Goal: Navigation & Orientation: Find specific page/section

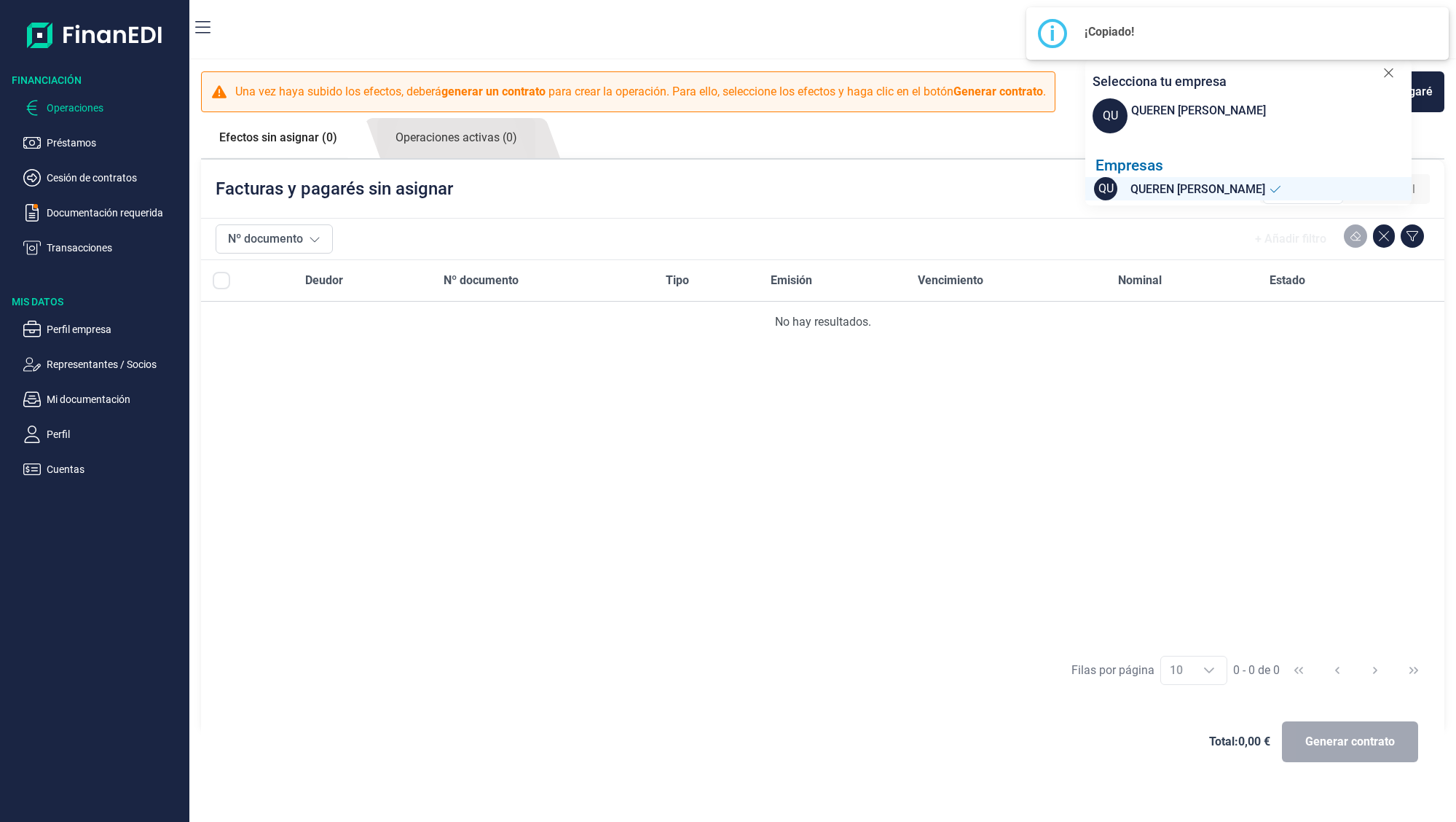
click at [918, 467] on div "Deudor Nº documento Tipo Emisión Vencimiento Nominal Estado No hay resultados." at bounding box center [823, 453] width 1243 height 385
click at [1389, 77] on icon at bounding box center [1389, 73] width 11 height 14
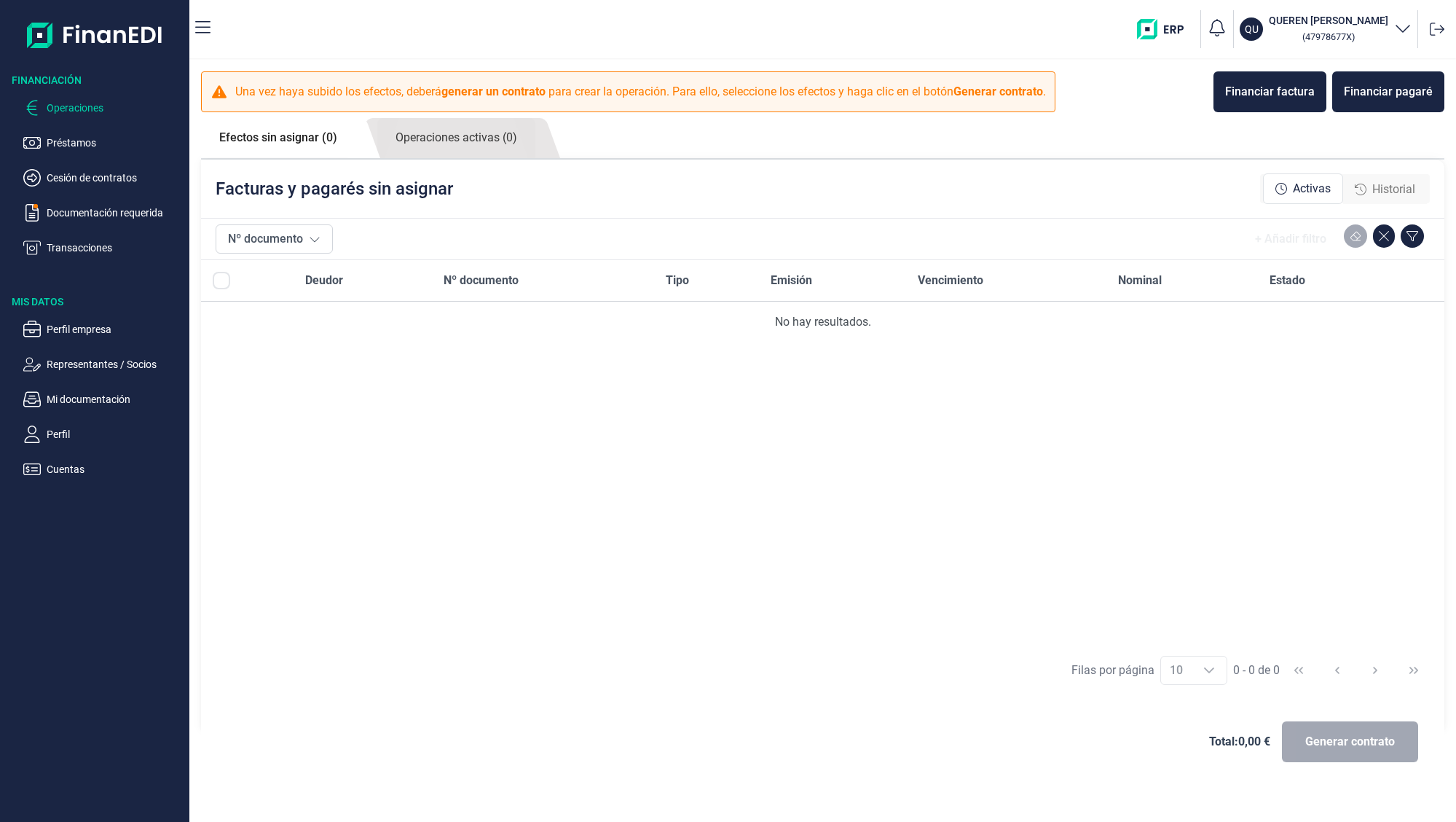
click at [1402, 32] on icon "button" at bounding box center [1403, 29] width 14 height 8
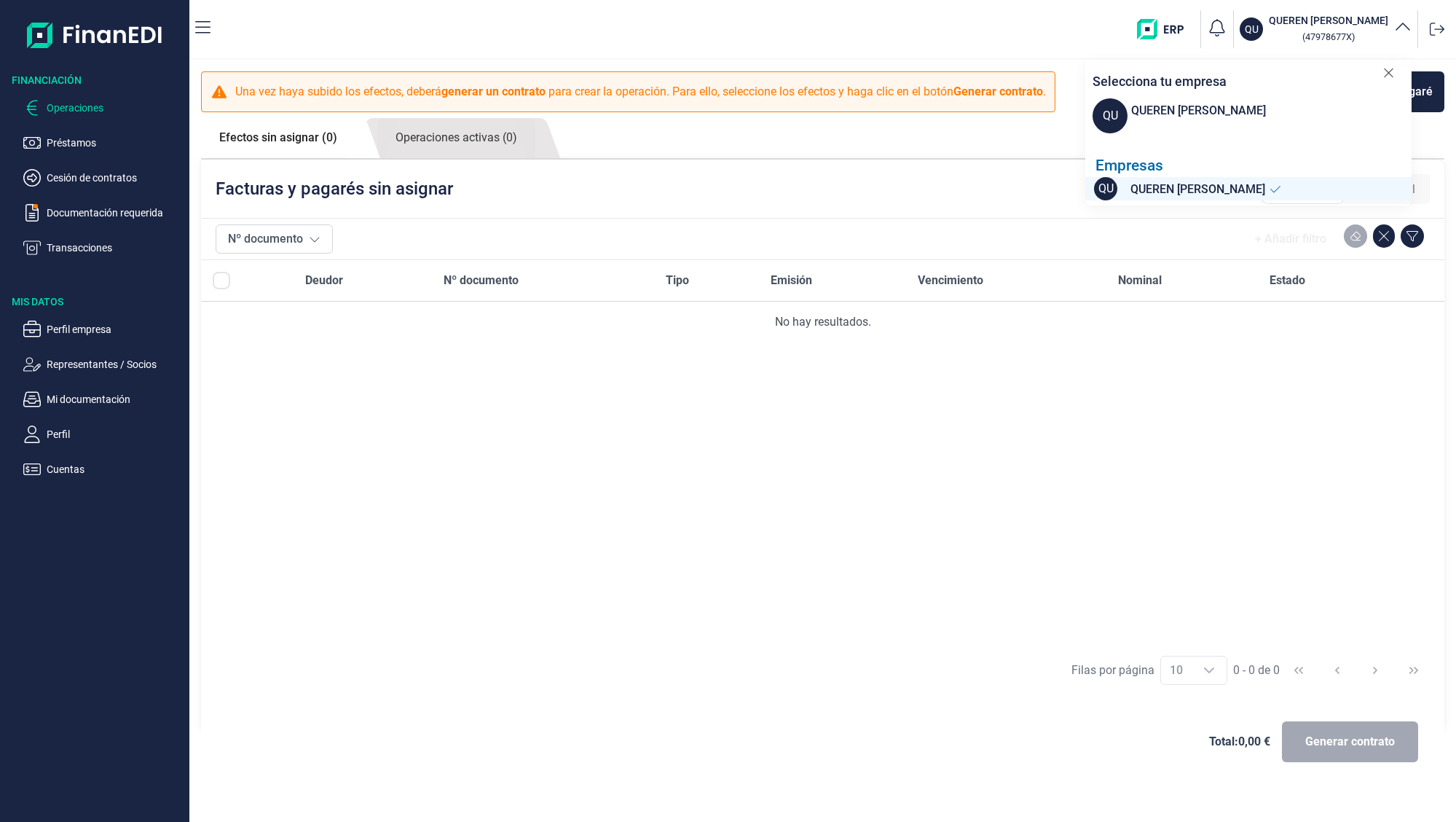
click at [935, 606] on div "Deudor Nº documento Tipo Emisión Vencimiento Nominal Estado No hay resultados." at bounding box center [823, 453] width 1243 height 385
click at [67, 441] on p "Perfil" at bounding box center [115, 434] width 137 height 17
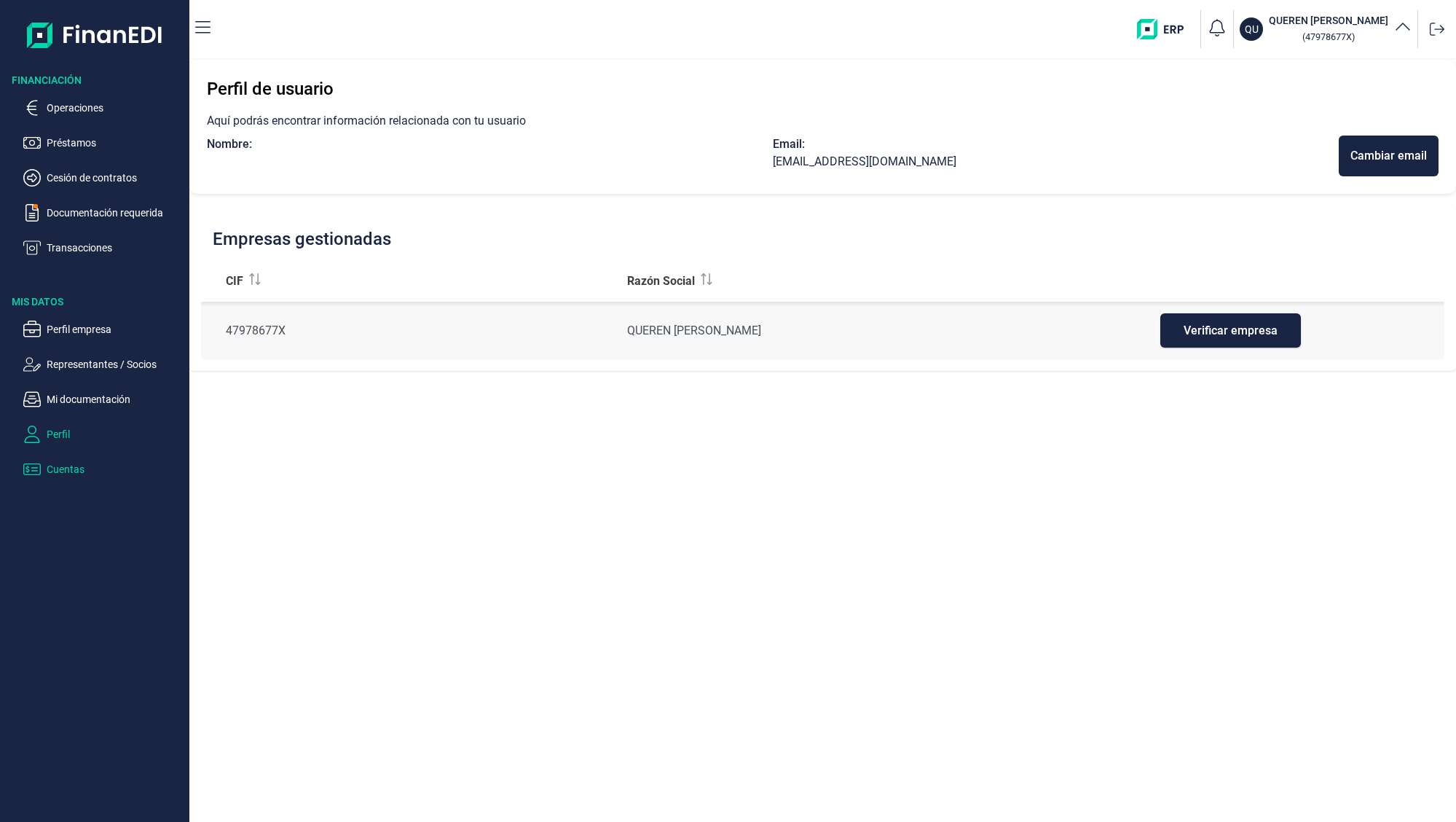
click at [74, 468] on p "Cuentas" at bounding box center [115, 469] width 137 height 17
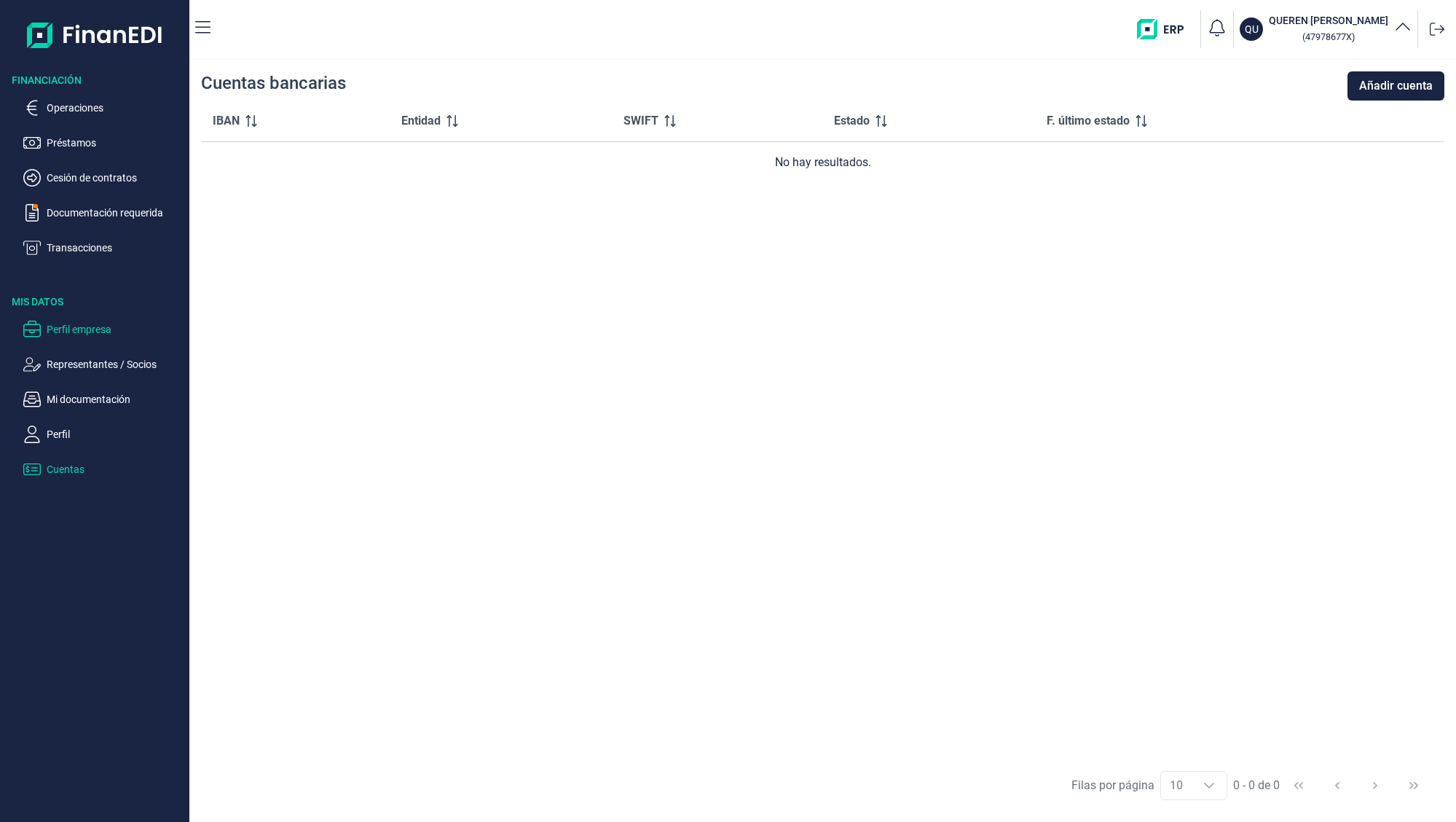
click at [74, 327] on p "Perfil empresa" at bounding box center [115, 329] width 137 height 17
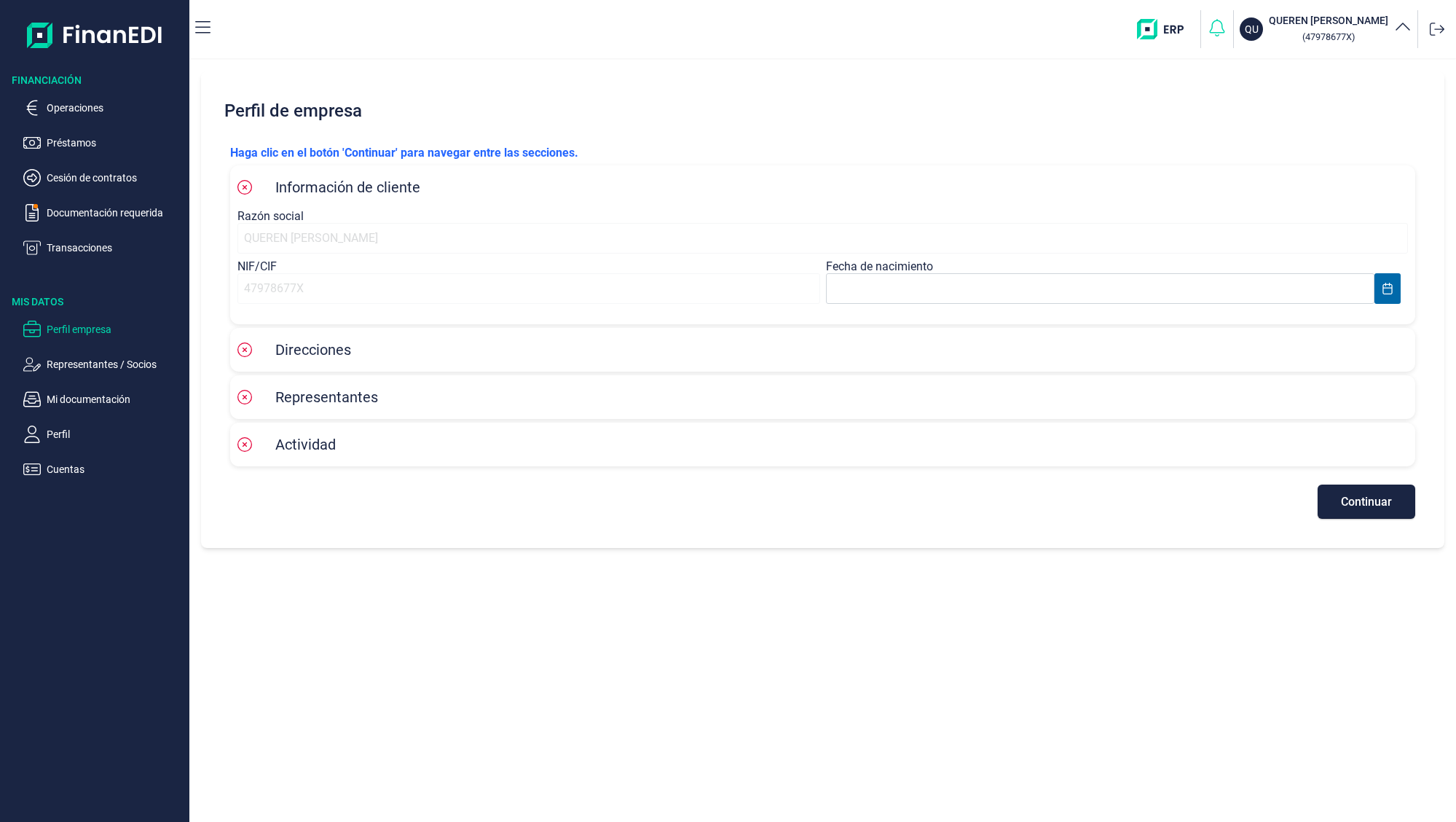
click at [1207, 34] on icon "button" at bounding box center [1217, 27] width 20 height 20
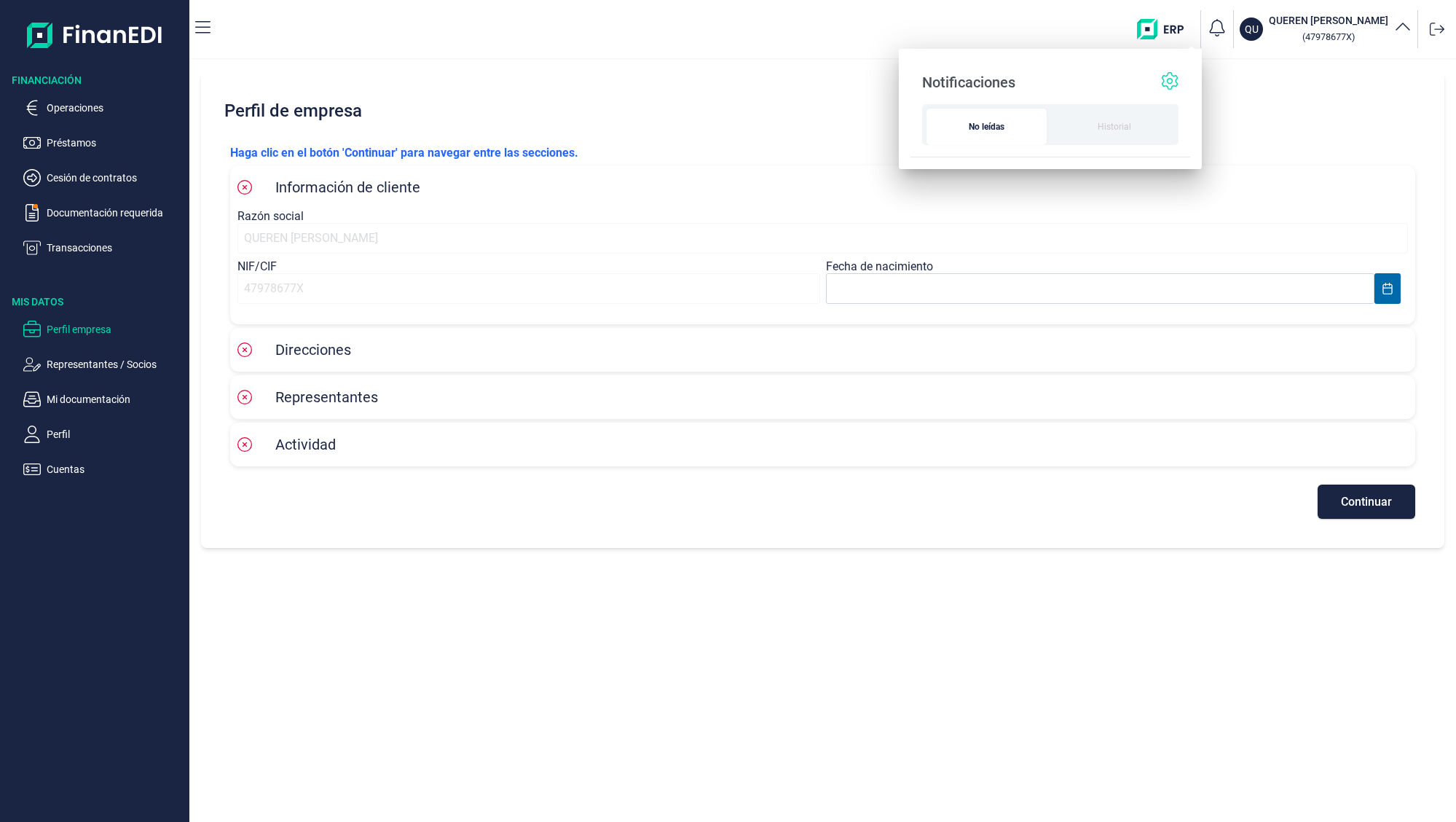
click at [1172, 83] on icon at bounding box center [1170, 80] width 17 height 17
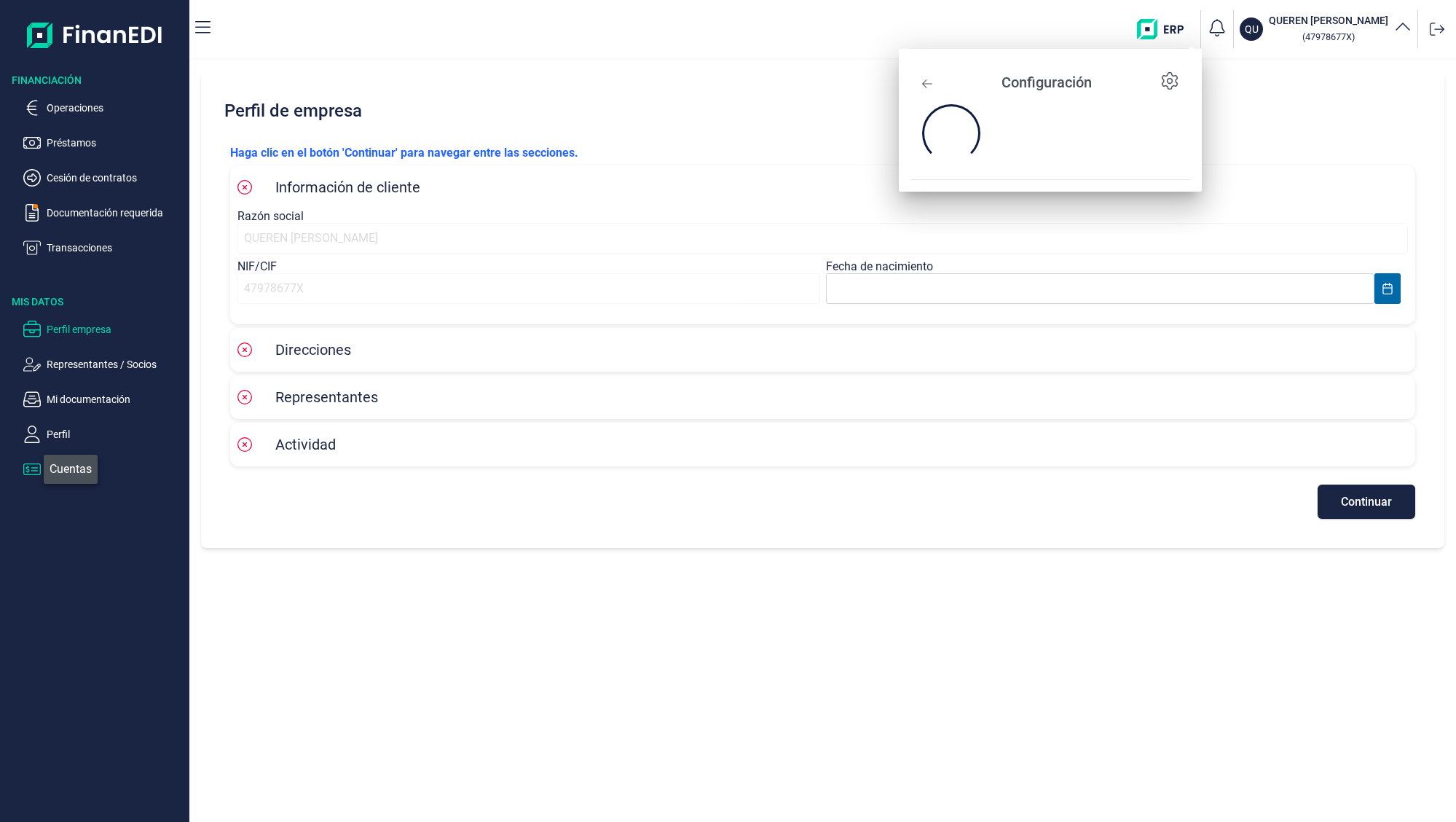
click at [36, 473] on icon "button" at bounding box center [32, 469] width 17 height 17
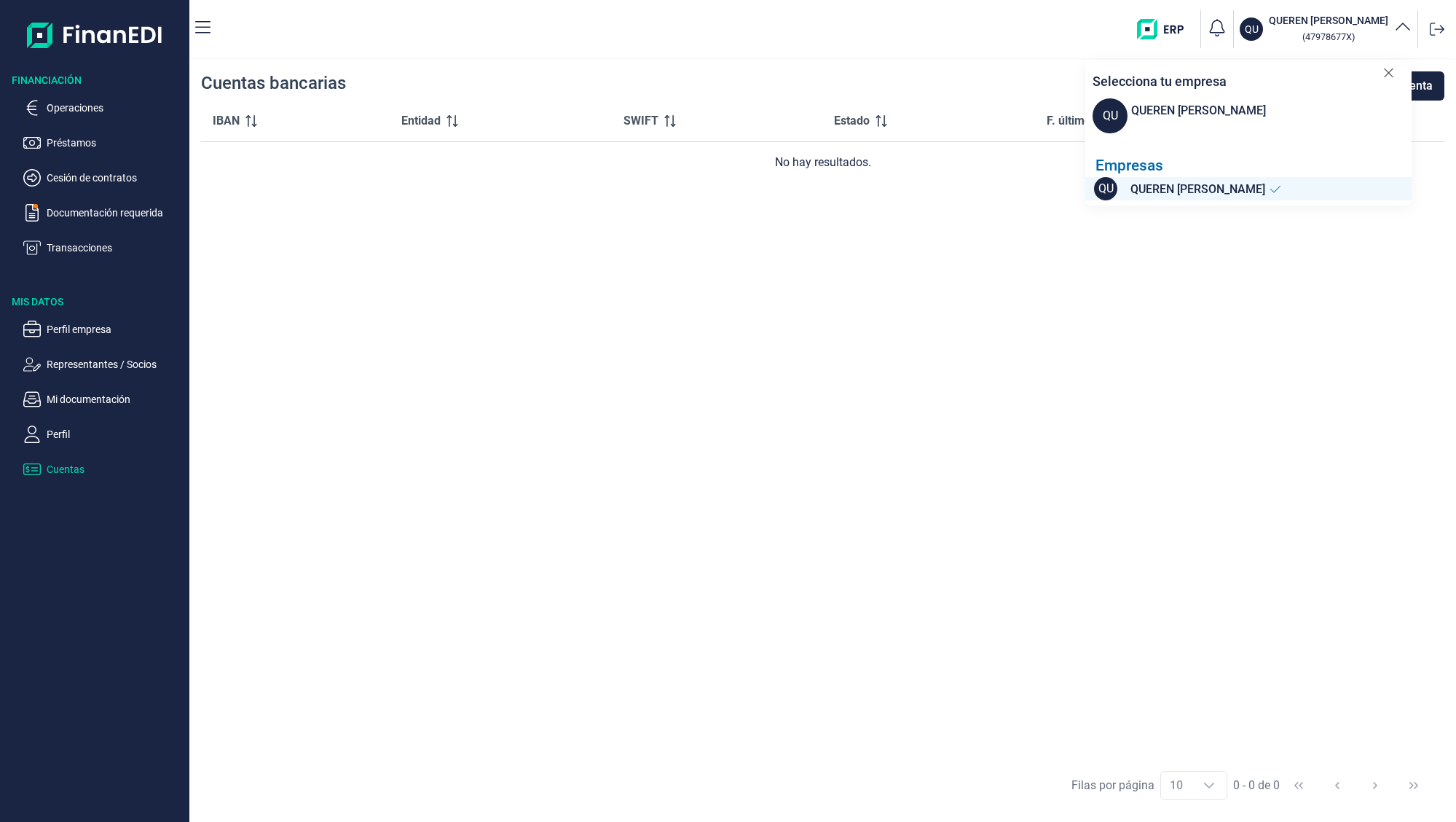
click at [1183, 192] on span "QUEREN [PERSON_NAME]" at bounding box center [1198, 190] width 135 height 18
click at [1166, 106] on div "QUEREN [PERSON_NAME]" at bounding box center [1199, 111] width 135 height 17
click at [1102, 116] on span "QU" at bounding box center [1110, 116] width 35 height 35
click at [890, 360] on div "IBAN Entidad SWIFT Estado F. último estado No hay resultados." at bounding box center [823, 430] width 1243 height 660
drag, startPoint x: 1413, startPoint y: 30, endPoint x: 1403, endPoint y: 26, distance: 10.8
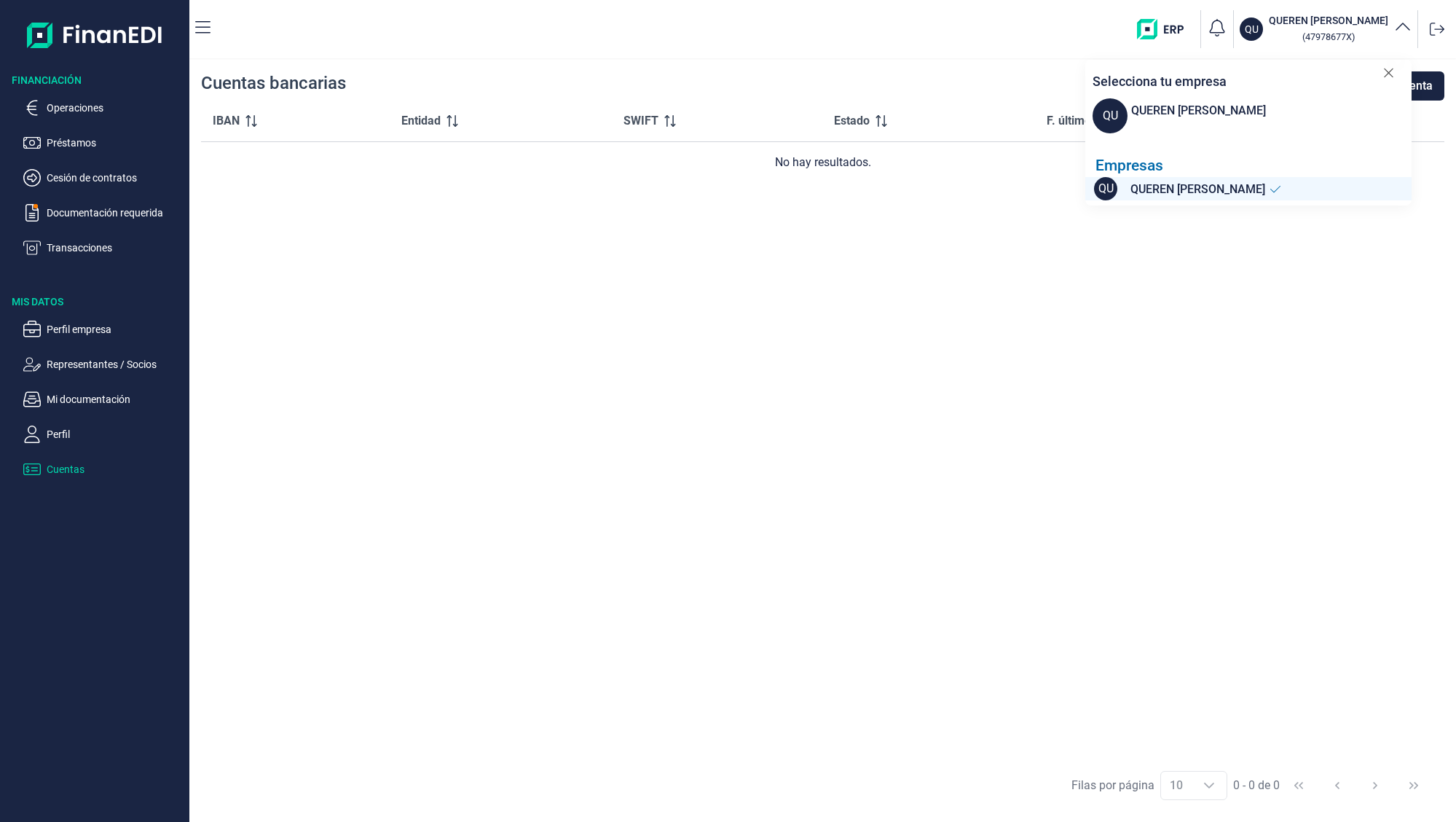
click at [1413, 30] on div "QU QUEREN GUARDIA [PERSON_NAME] ( 47978677X ) Selecciona tu empresa QU QUEREN G…" at bounding box center [1294, 30] width 313 height 47
click at [1403, 25] on icon "button" at bounding box center [1403, 27] width 17 height 17
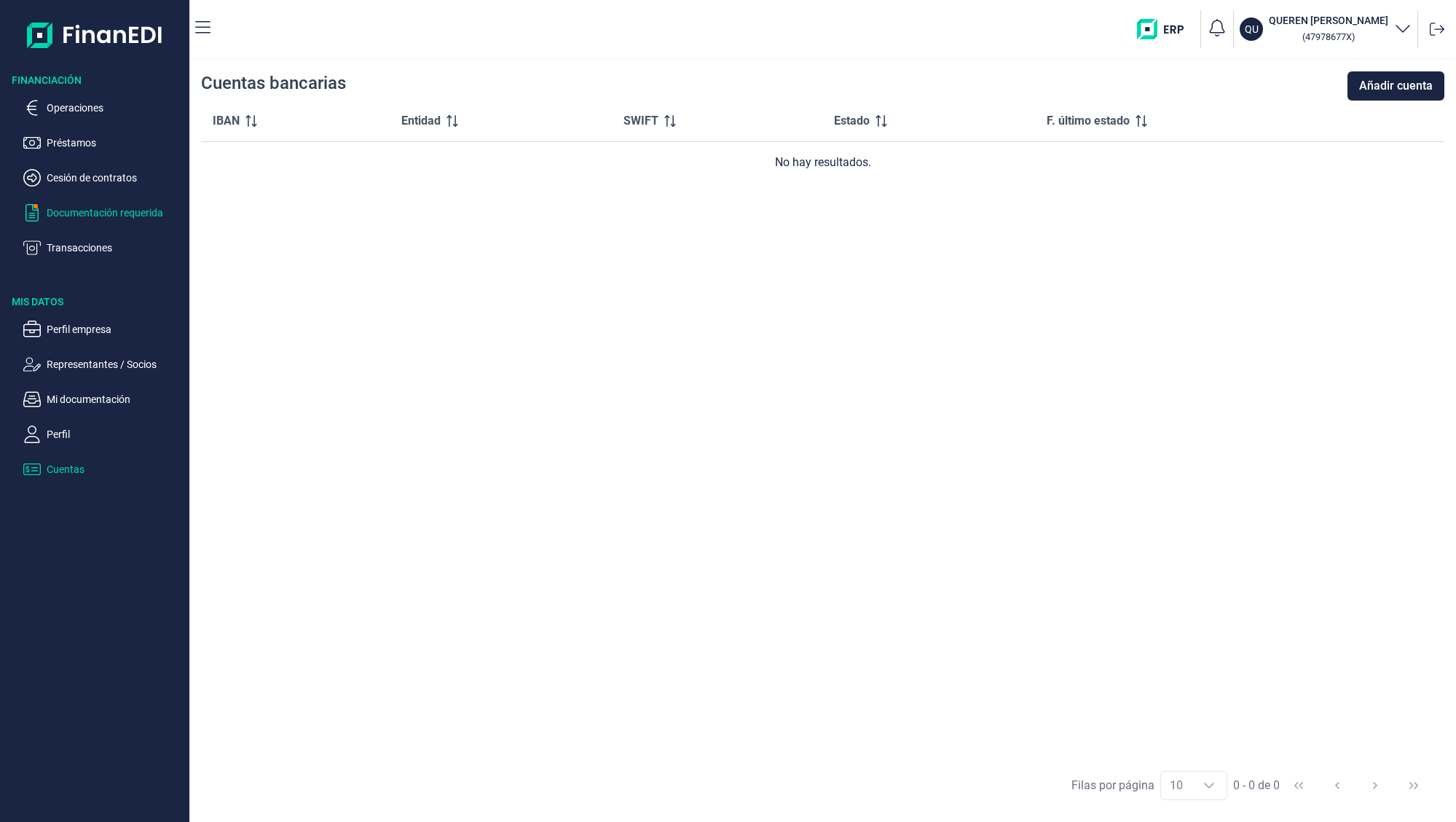
click at [80, 215] on p "Documentación requerida" at bounding box center [115, 212] width 137 height 17
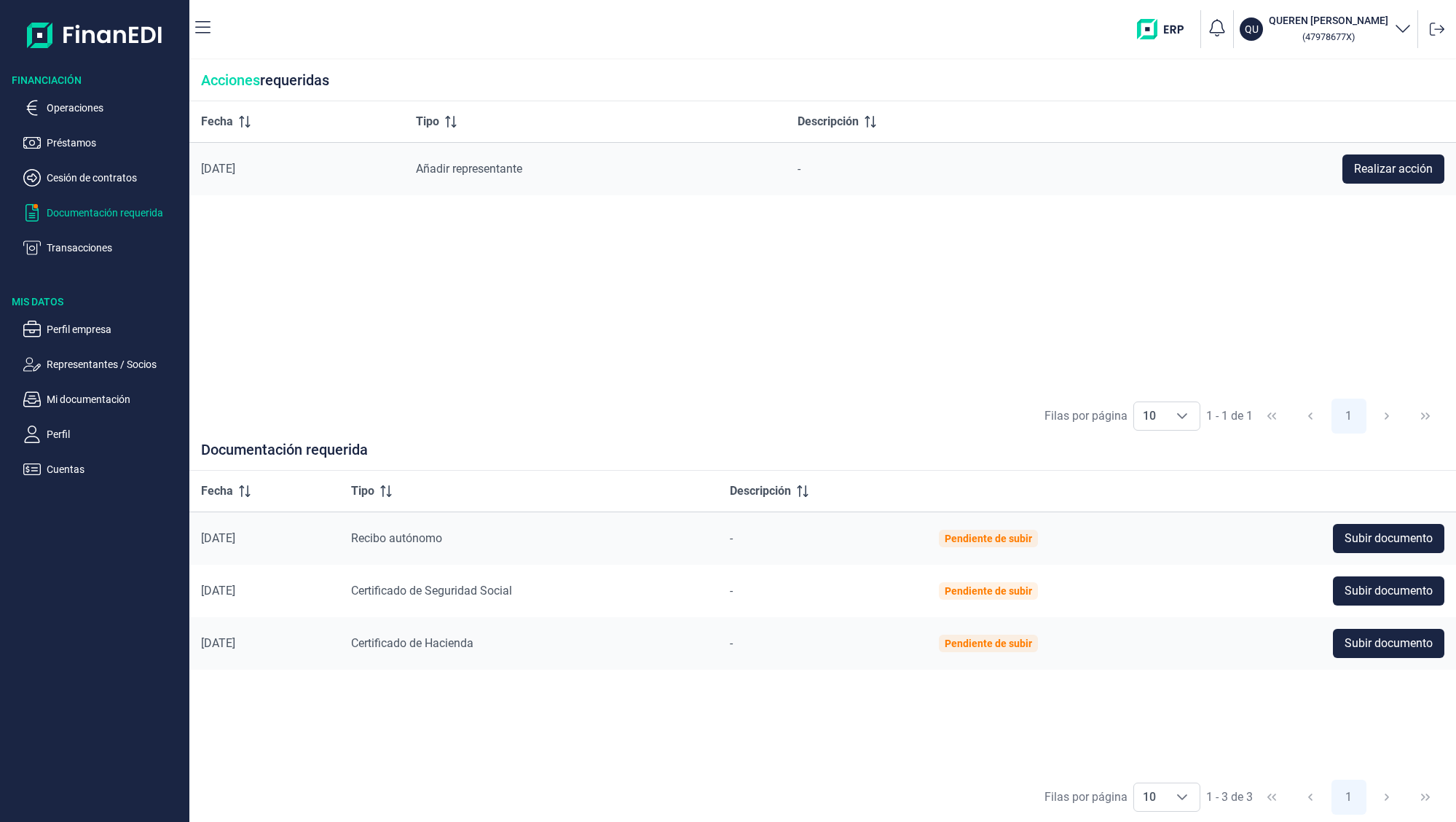
click at [1401, 30] on icon "button" at bounding box center [1403, 27] width 17 height 17
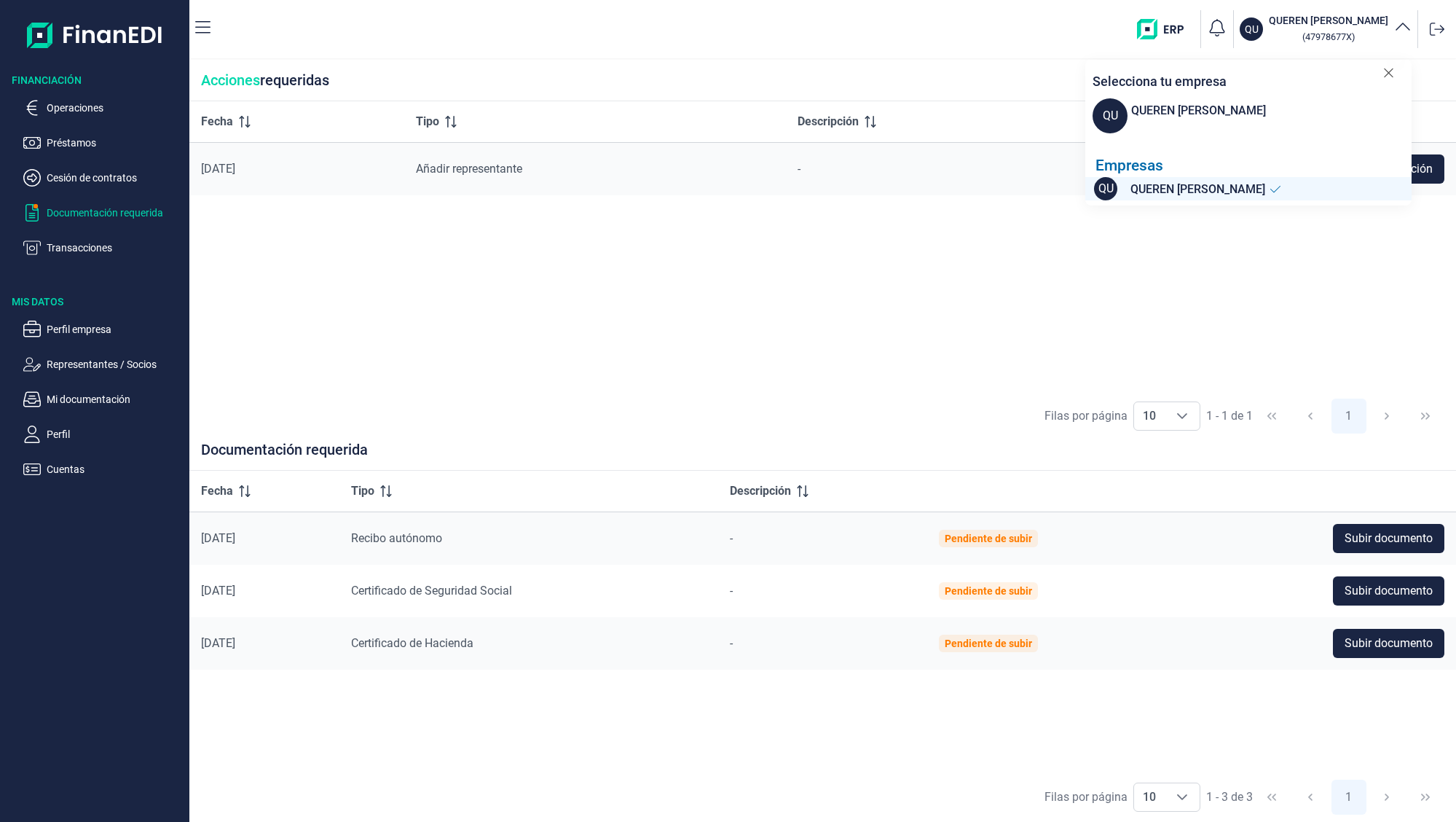
click at [1392, 75] on icon at bounding box center [1389, 73] width 11 height 14
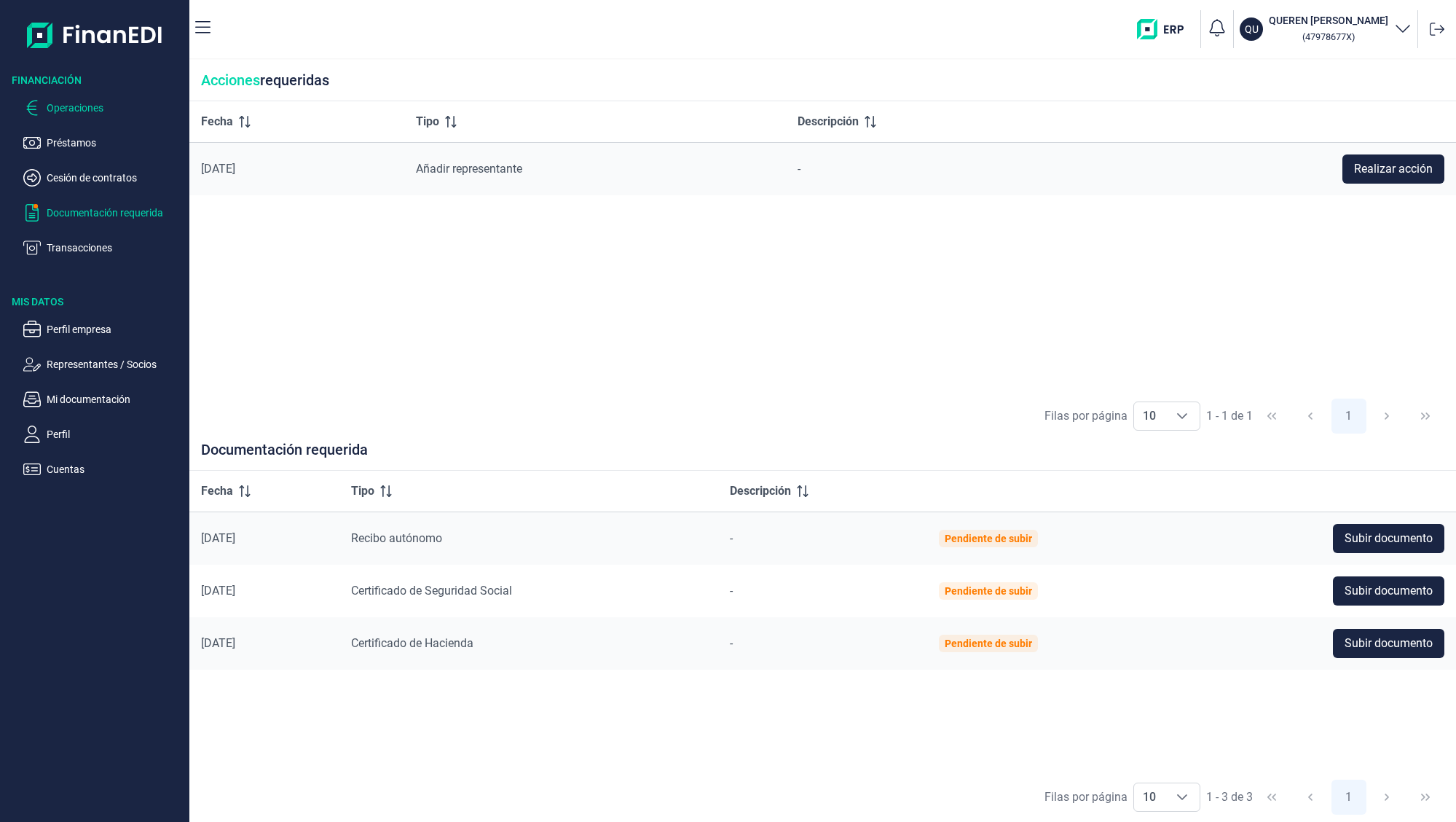
click at [92, 108] on p "Operaciones" at bounding box center [115, 108] width 137 height 17
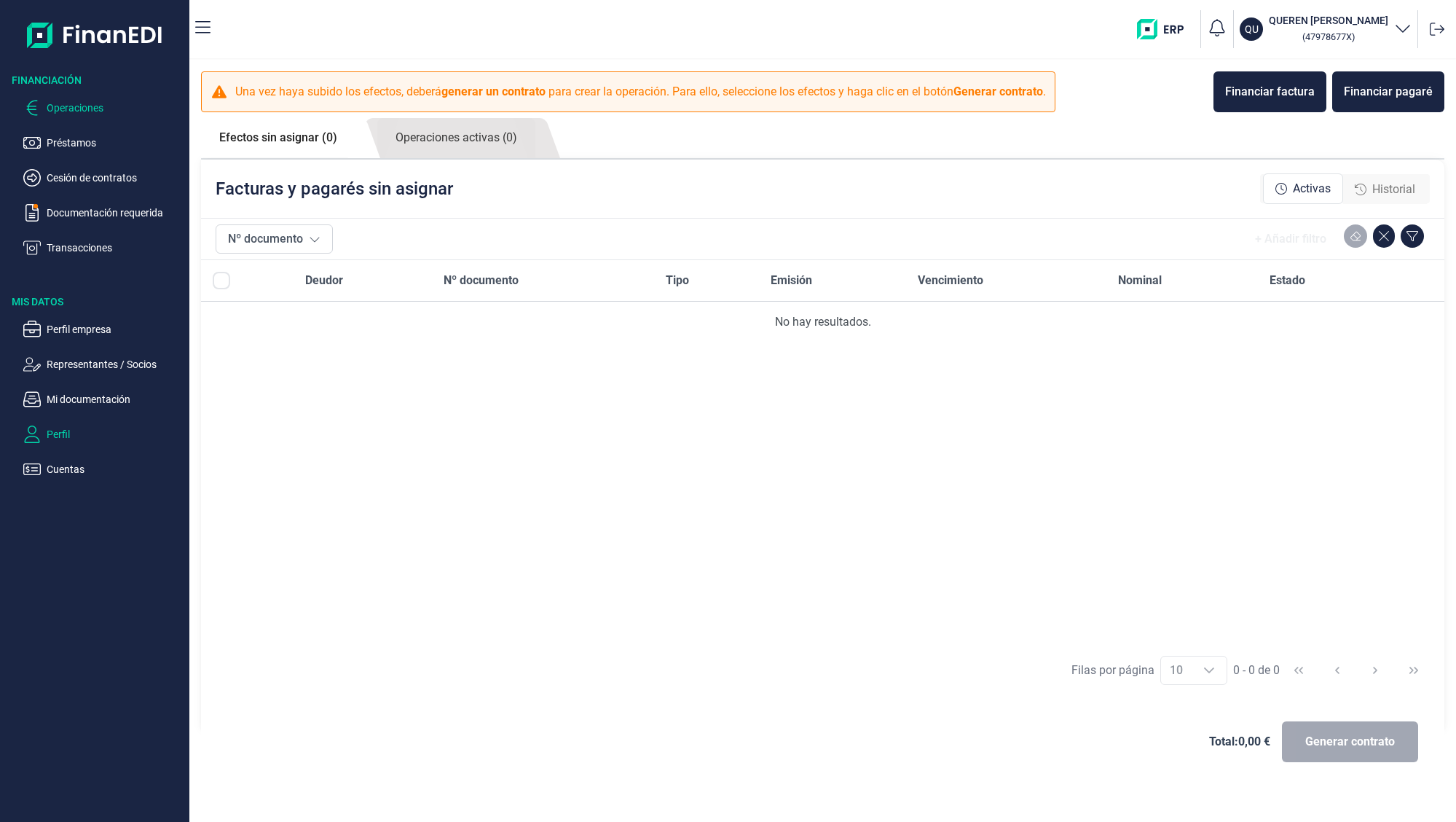
click at [64, 441] on p "Perfil" at bounding box center [115, 434] width 137 height 17
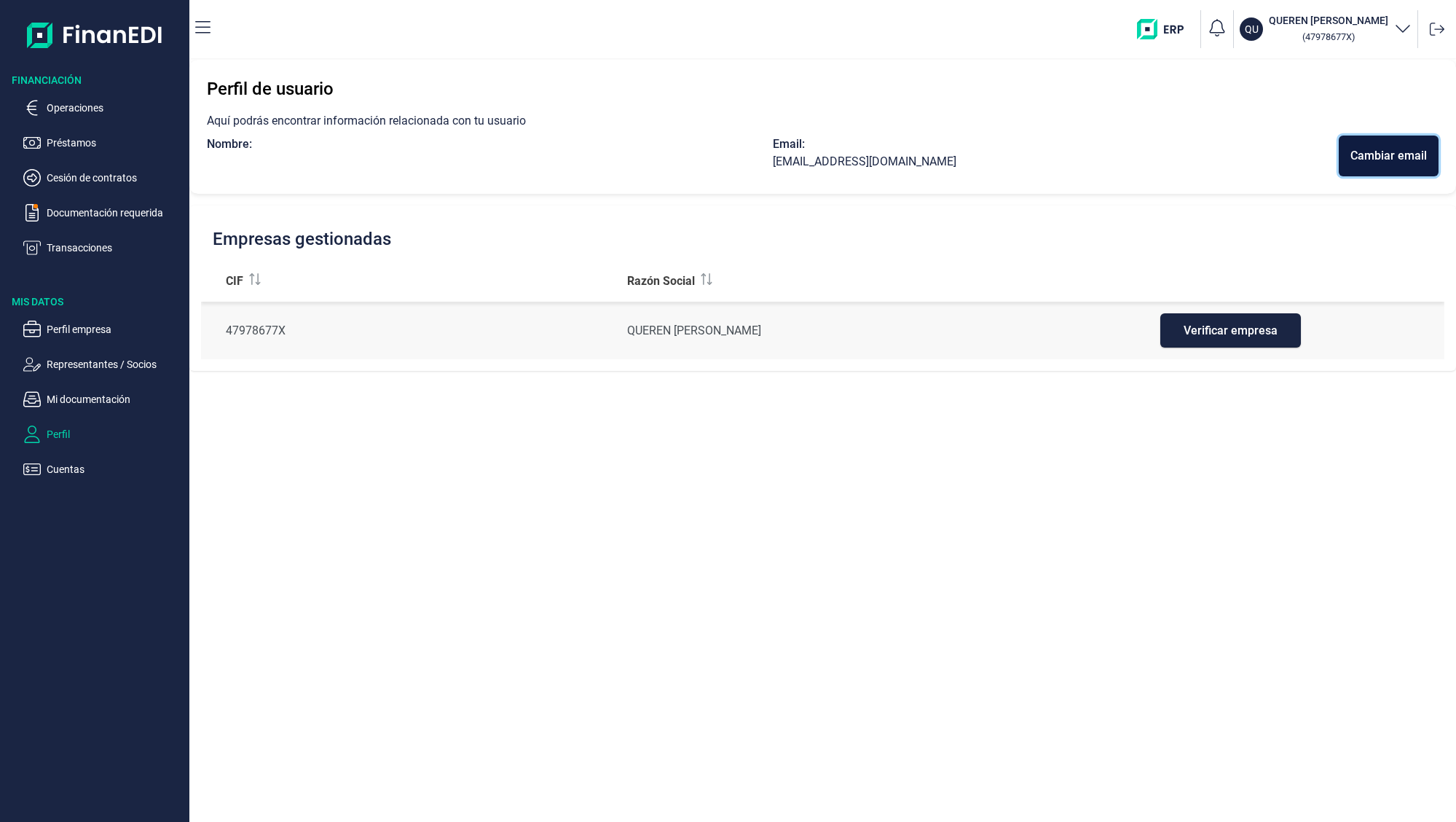
click at [1376, 151] on div "Cambiar email" at bounding box center [1389, 155] width 76 height 17
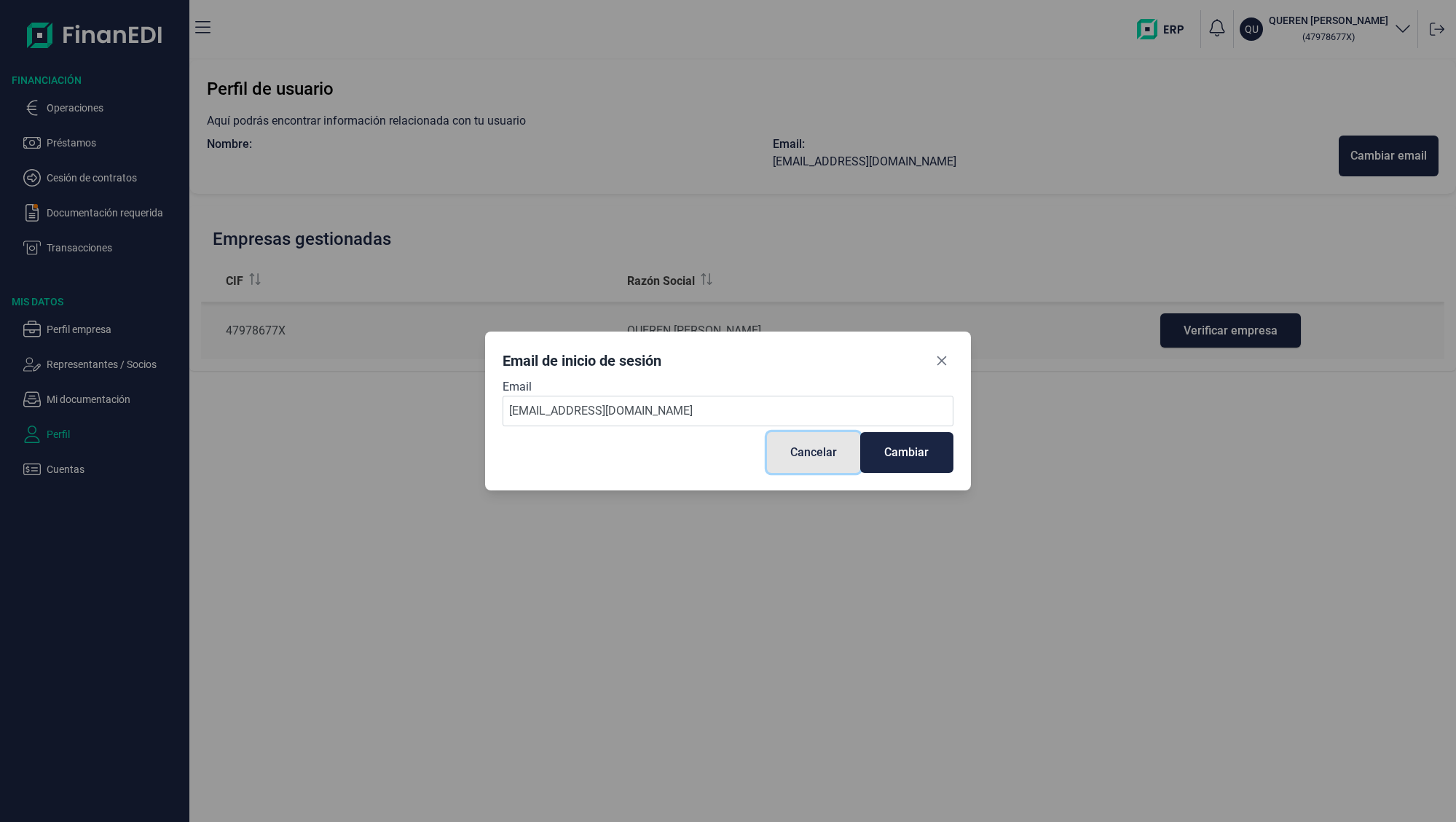
click at [793, 455] on div "Cancelar" at bounding box center [814, 452] width 47 height 17
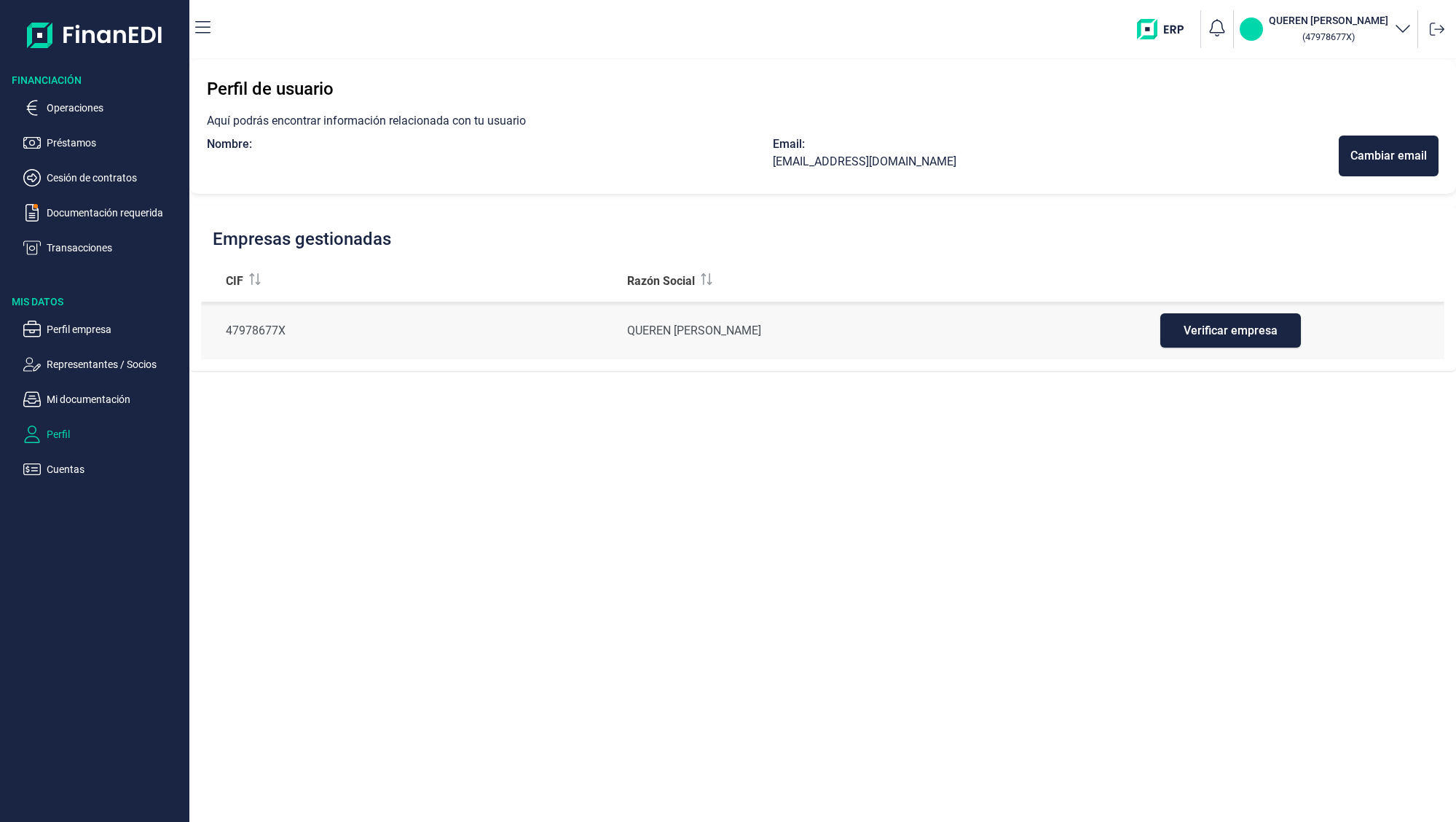
click at [1245, 31] on p "QU" at bounding box center [1252, 29] width 14 height 14
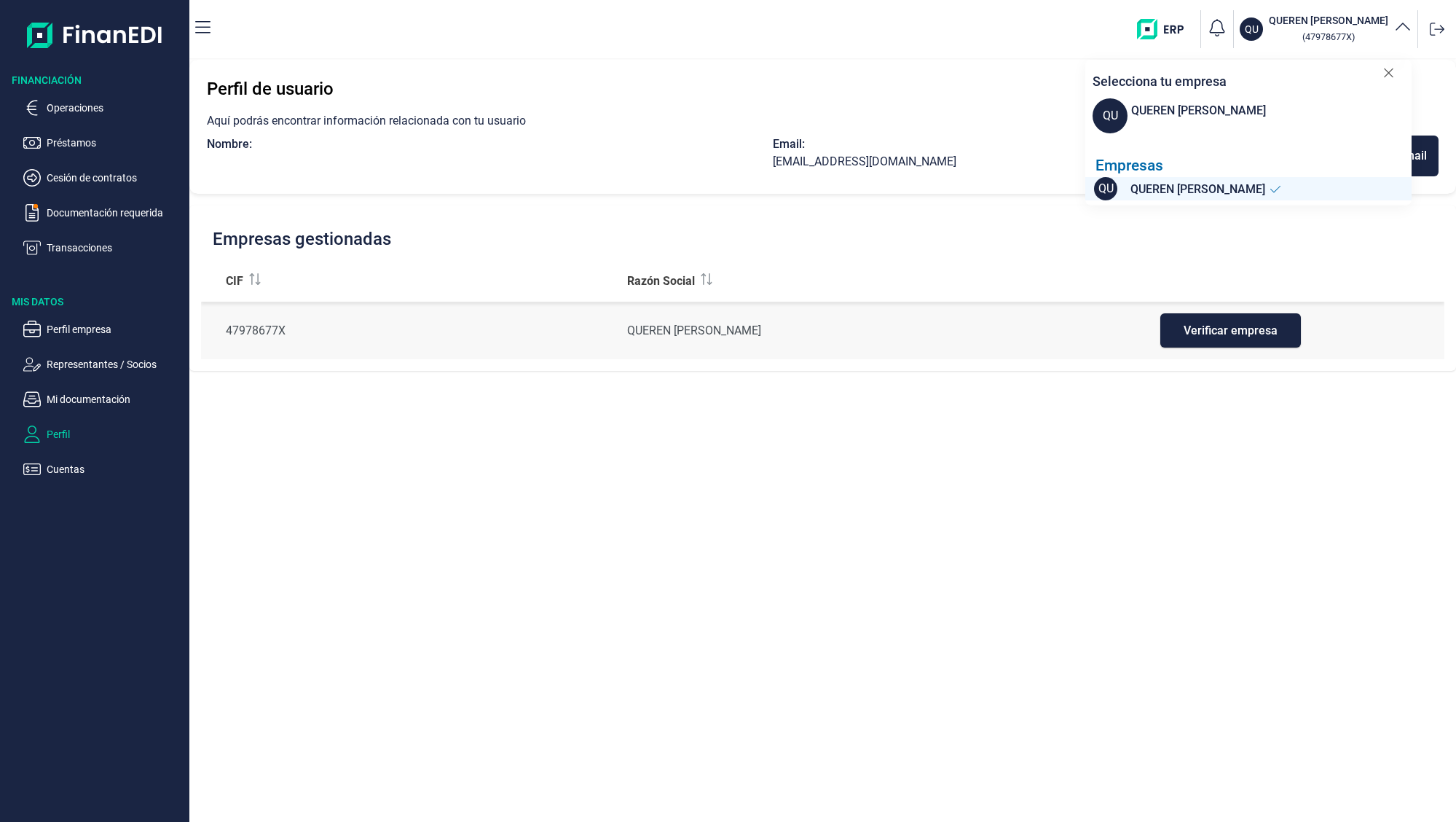
click at [1219, 111] on div "QUEREN [PERSON_NAME]" at bounding box center [1199, 111] width 135 height 17
click at [1124, 192] on div "QUEREN [PERSON_NAME]" at bounding box center [1202, 189] width 158 height 20
click at [1116, 192] on span "QU" at bounding box center [1105, 189] width 23 height 23
click at [1111, 112] on span "QU" at bounding box center [1110, 116] width 35 height 35
click at [1116, 115] on span "QU" at bounding box center [1110, 116] width 35 height 35
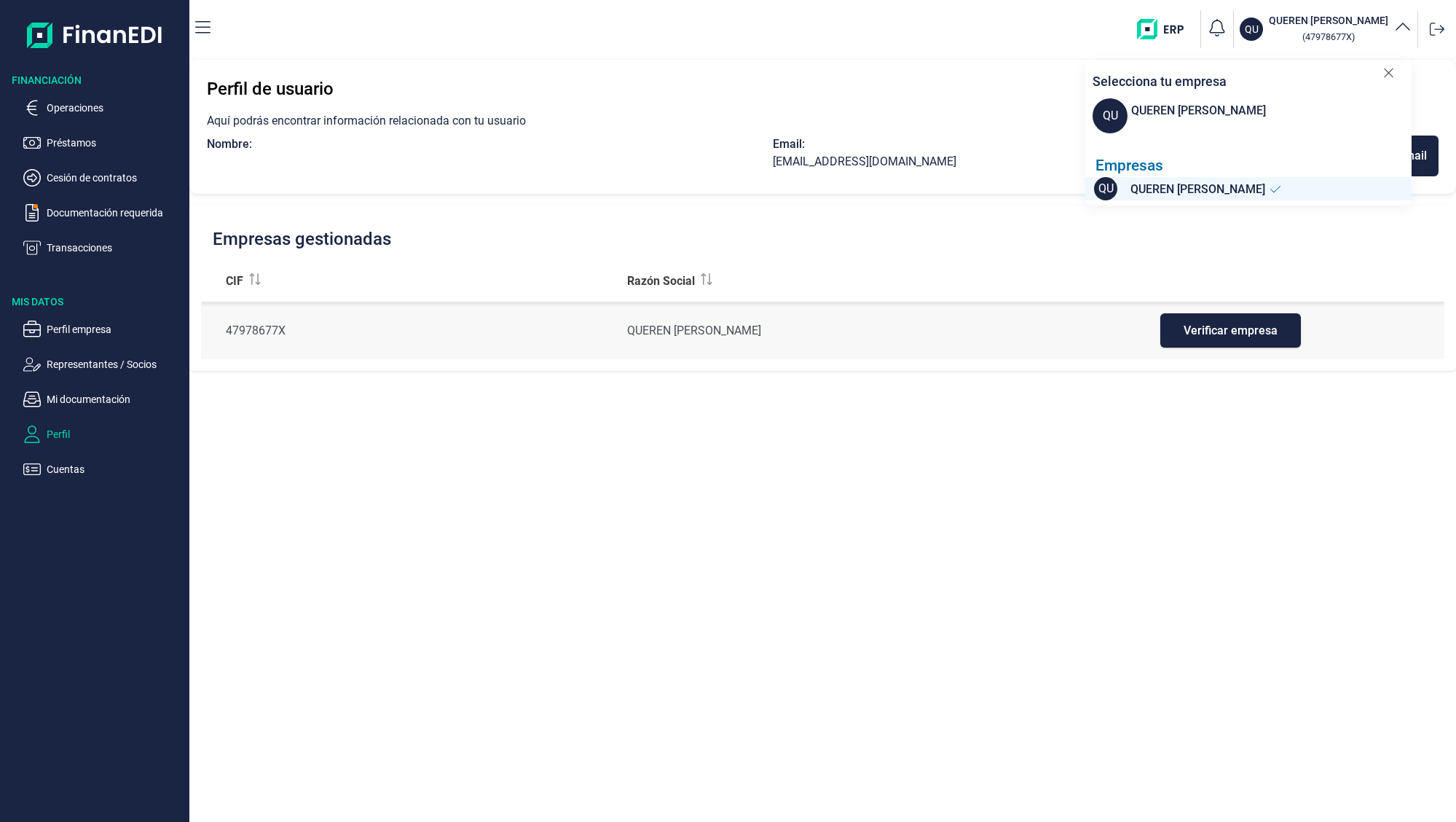
click at [1168, 105] on div "QUEREN [PERSON_NAME]" at bounding box center [1199, 111] width 135 height 17
click at [1102, 117] on span "QU" at bounding box center [1110, 116] width 35 height 35
click at [1305, 14] on h3 "QUEREN [PERSON_NAME]" at bounding box center [1329, 20] width 120 height 14
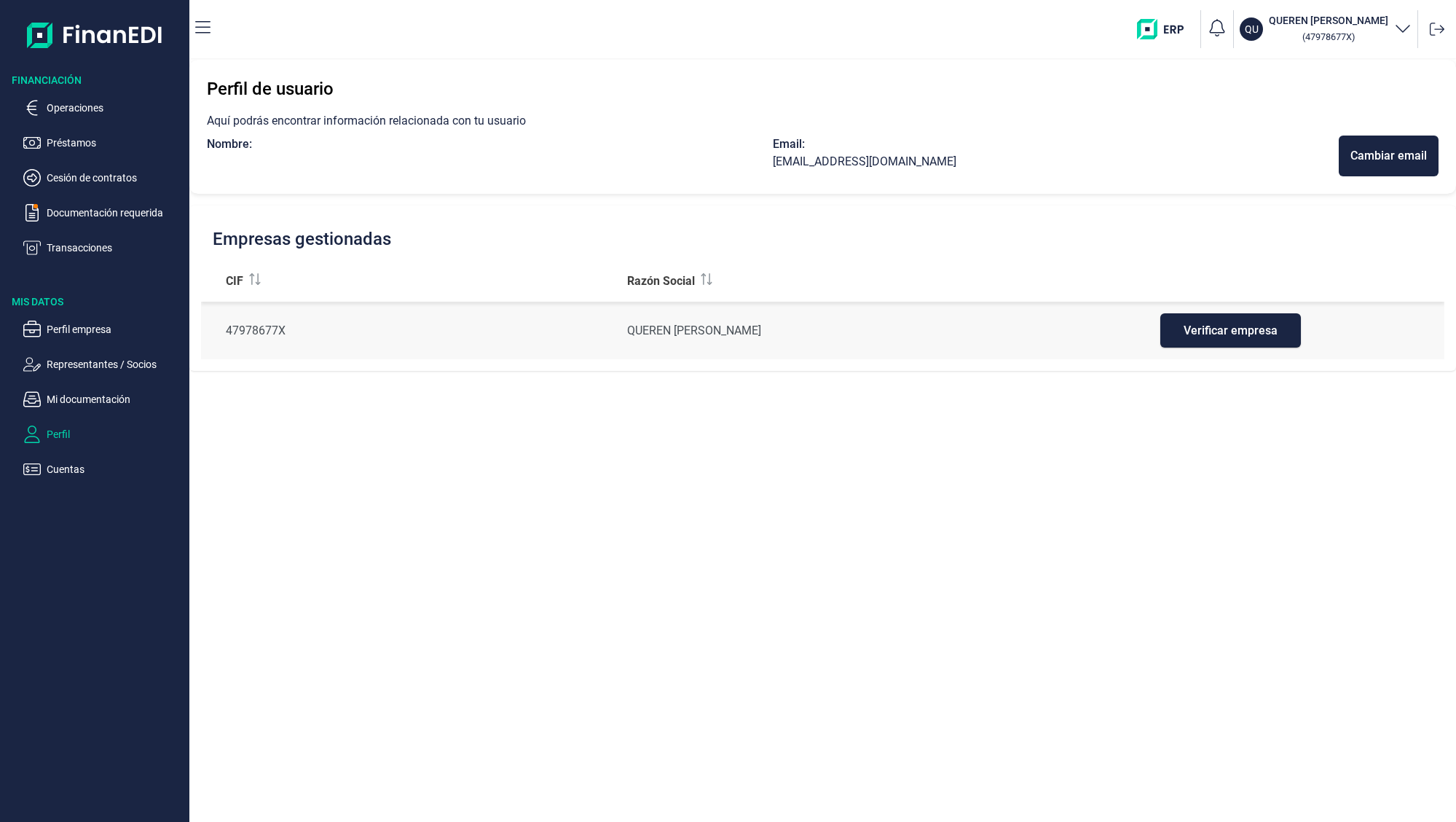
click at [1312, 23] on h3 "QUEREN [PERSON_NAME]" at bounding box center [1329, 20] width 120 height 14
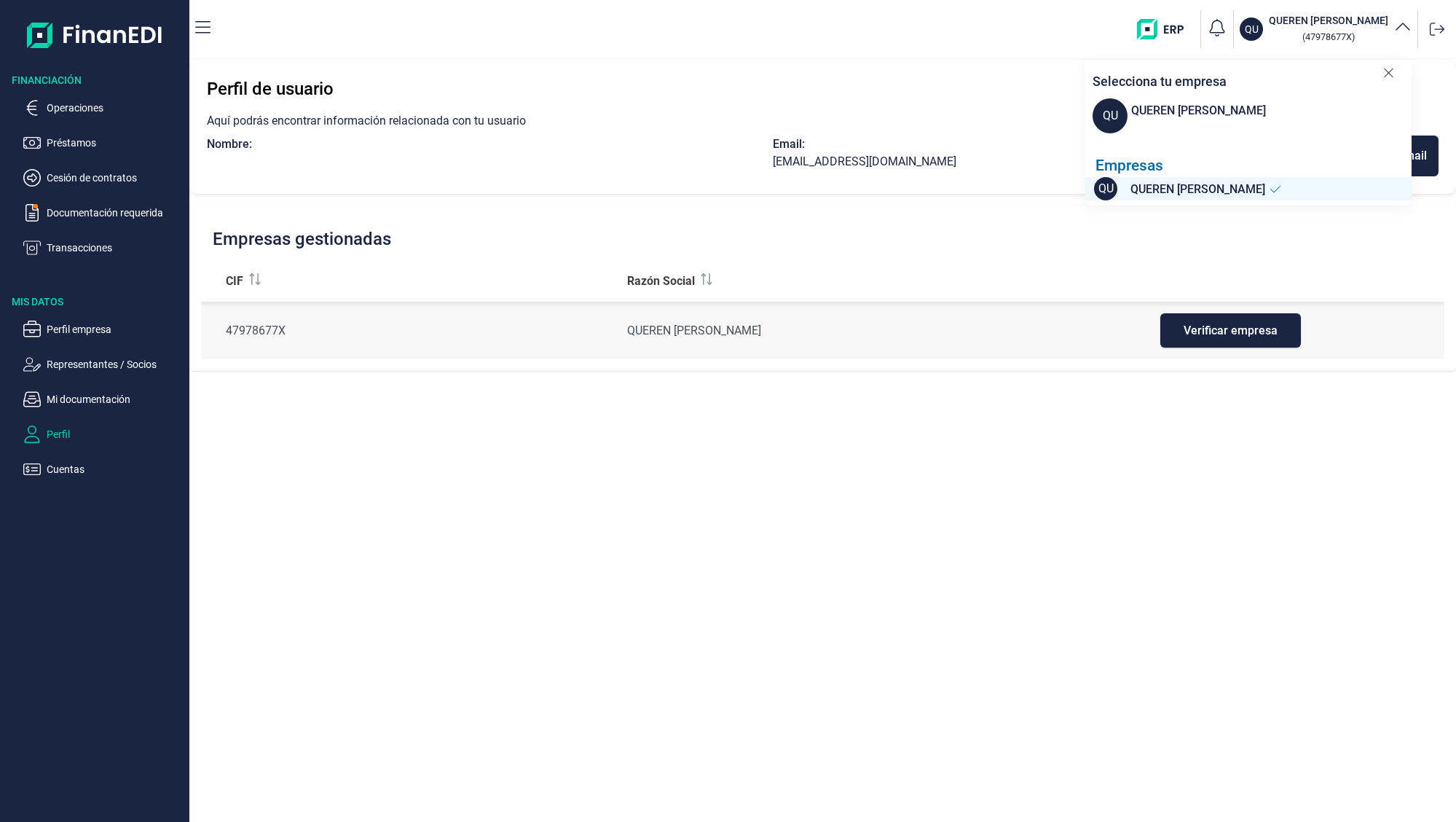
click at [1338, 24] on h3 "QUEREN [PERSON_NAME]" at bounding box center [1329, 20] width 120 height 14
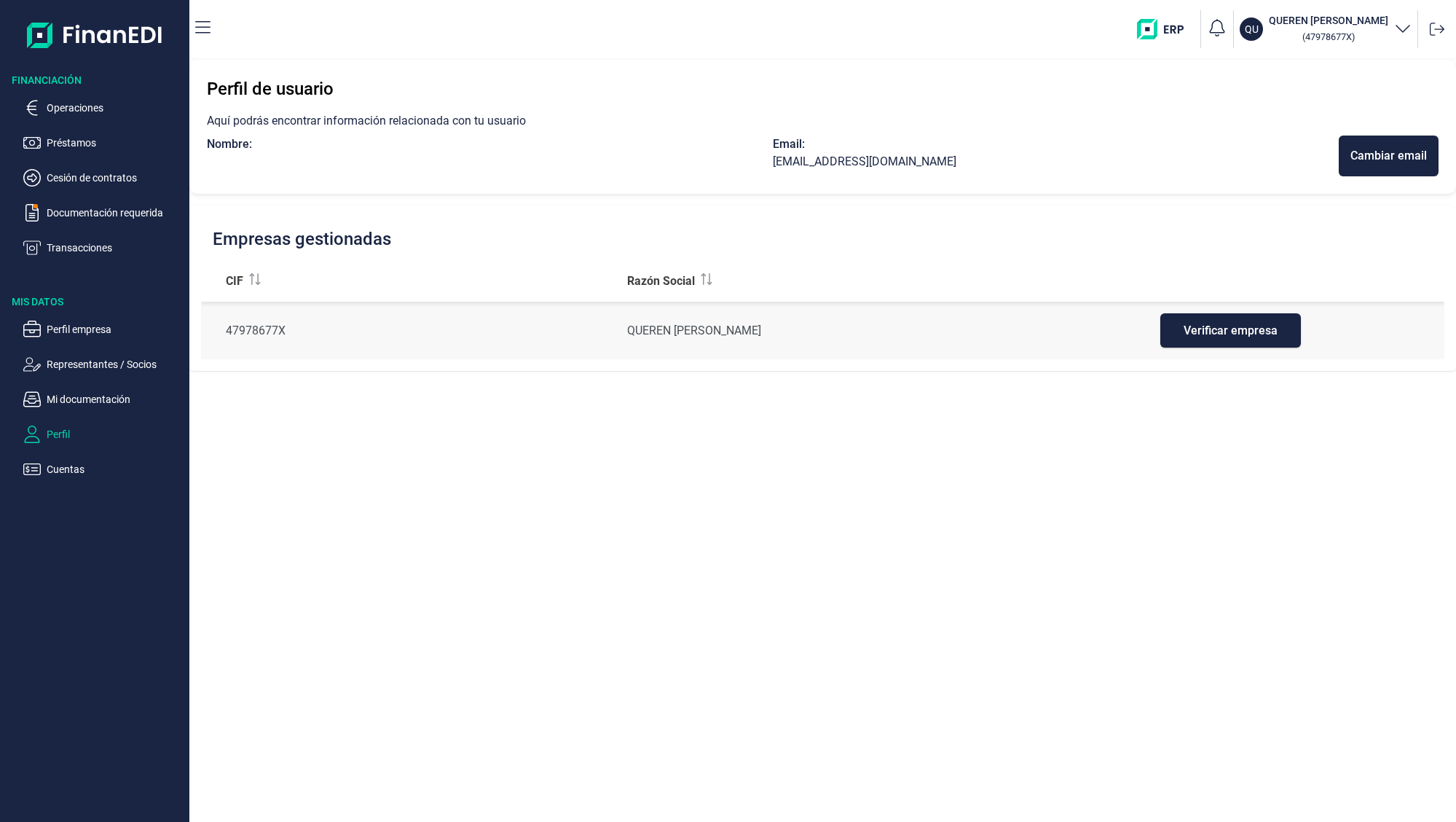
click at [49, 437] on p "Perfil" at bounding box center [115, 434] width 137 height 17
click at [53, 473] on p "Cuentas" at bounding box center [115, 469] width 137 height 17
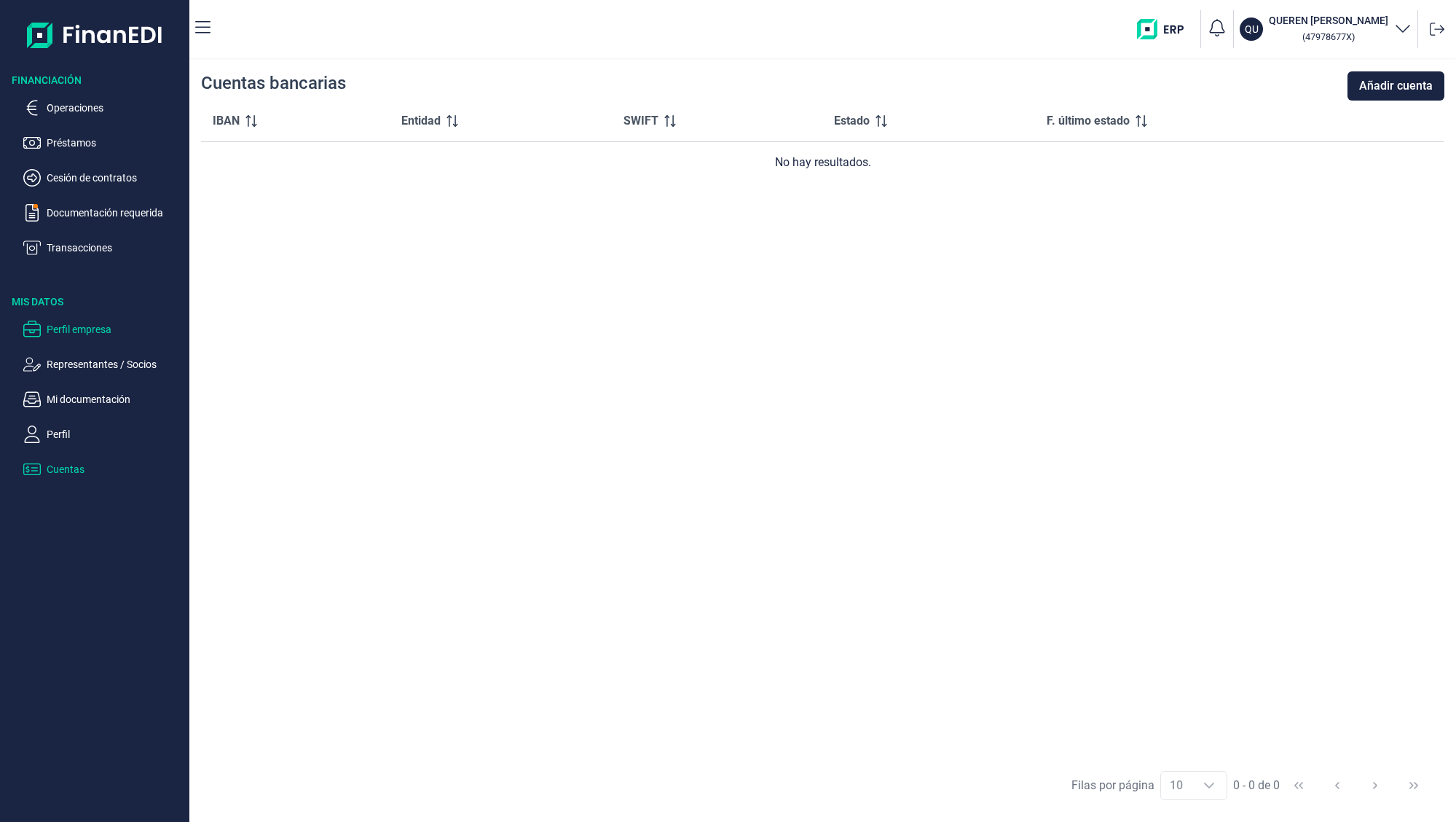
click at [106, 332] on p "Perfil empresa" at bounding box center [115, 329] width 137 height 17
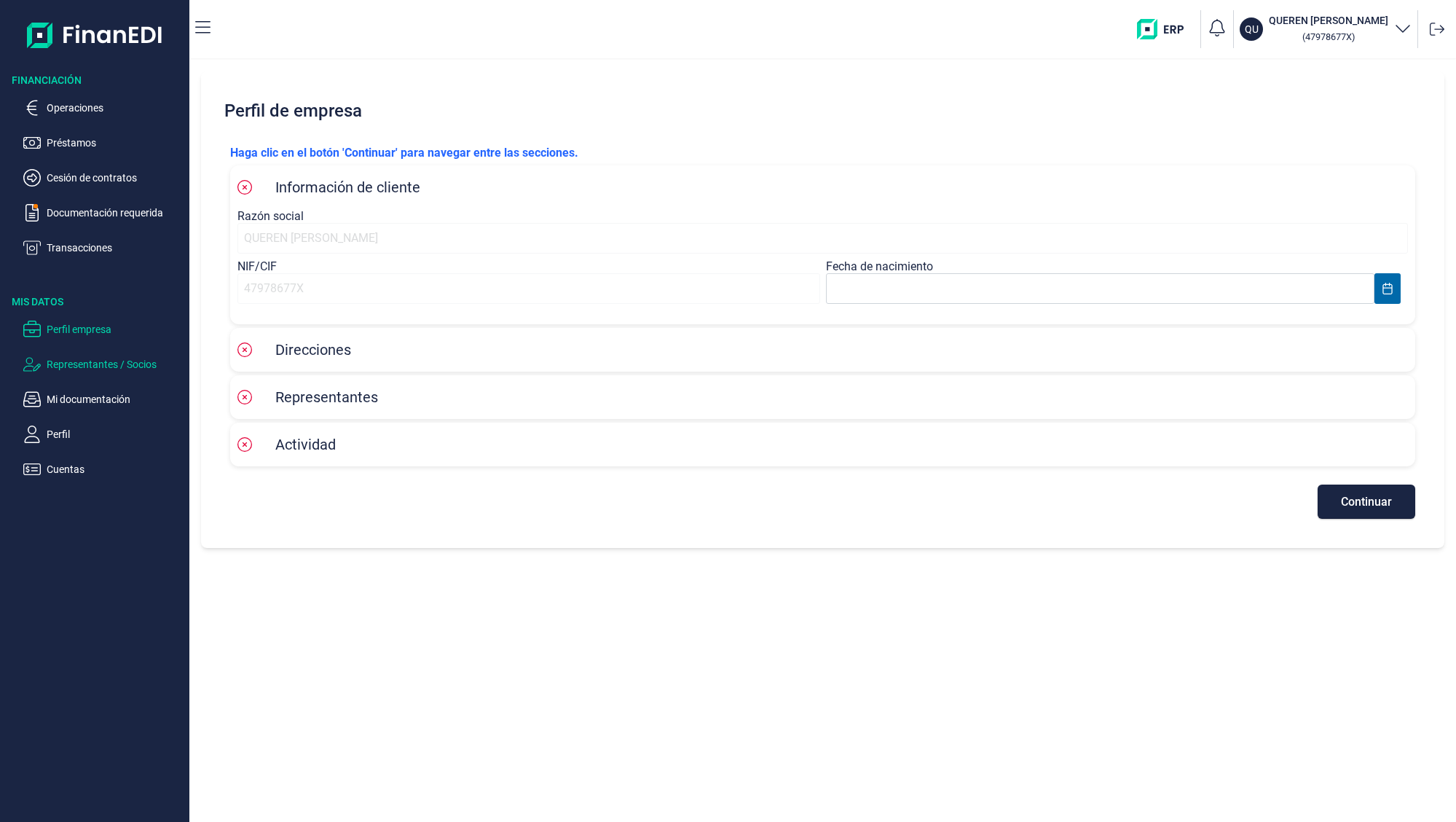
click at [50, 364] on p "Representantes / Socios" at bounding box center [115, 364] width 137 height 17
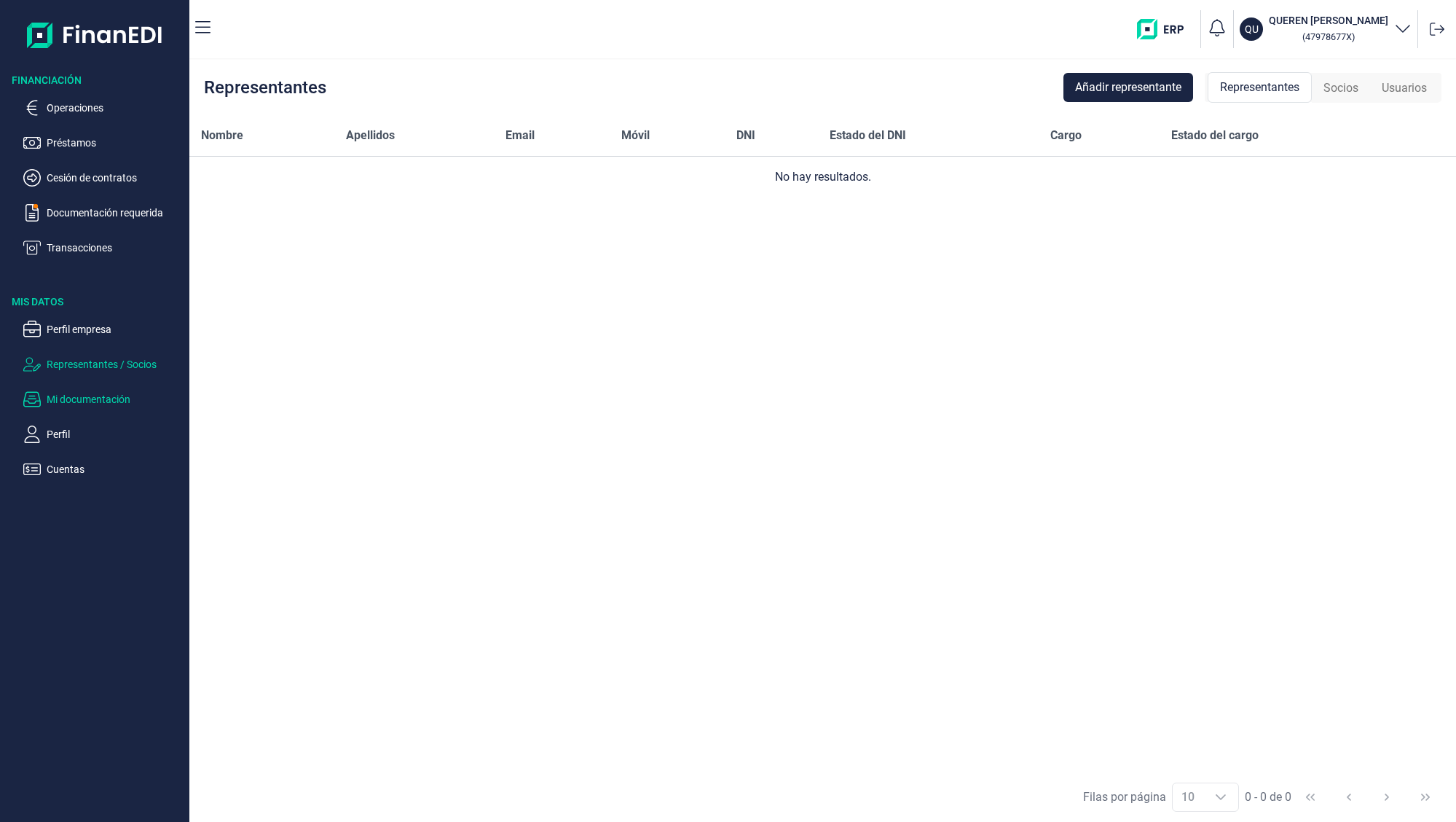
click at [67, 404] on p "Mi documentación" at bounding box center [115, 399] width 137 height 17
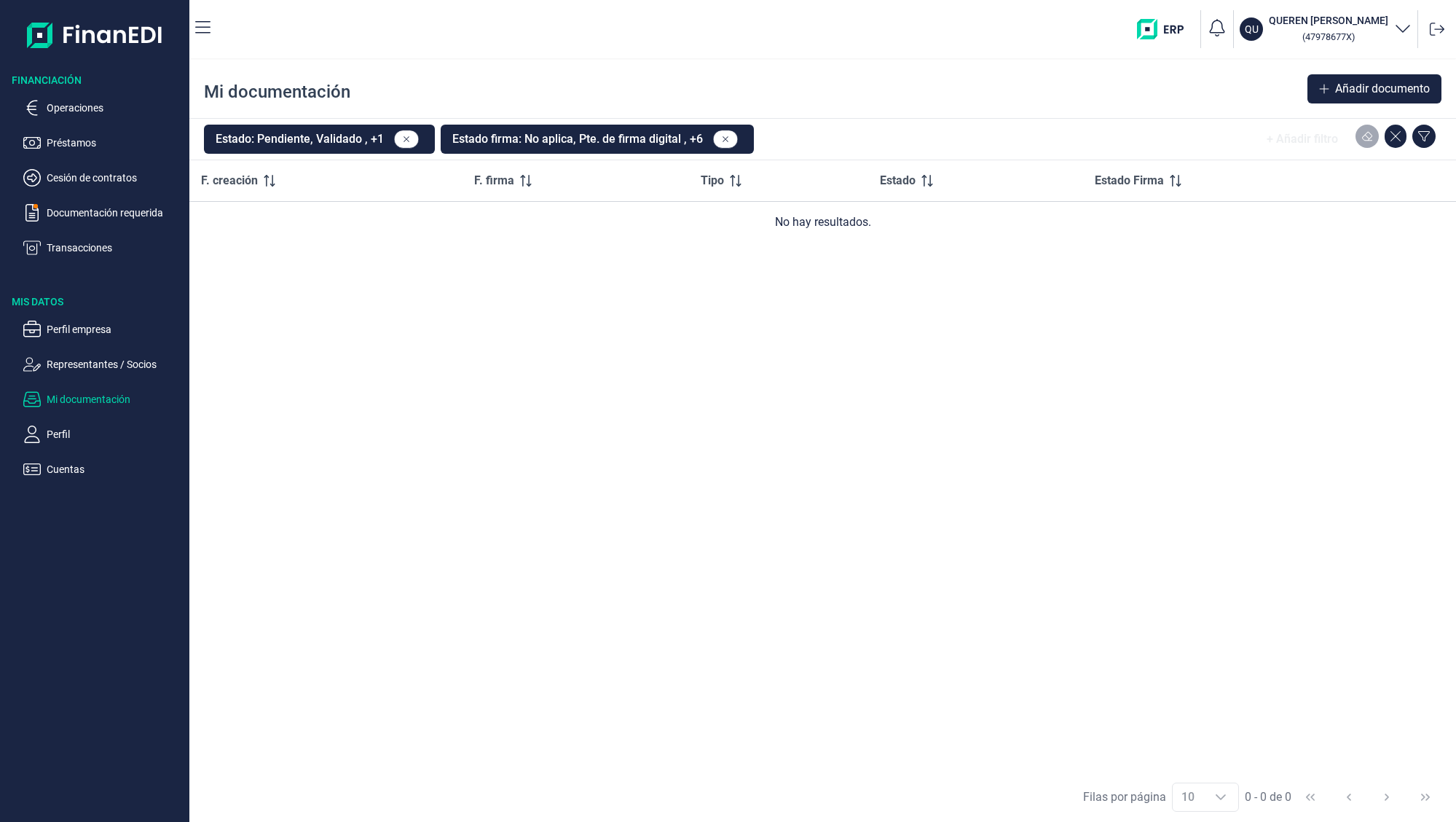
click at [64, 422] on ul "Perfil empresa Representantes / Socios Mi documentación Perfil Cuentas" at bounding box center [95, 393] width 189 height 169
click at [61, 440] on p "Perfil" at bounding box center [115, 434] width 137 height 17
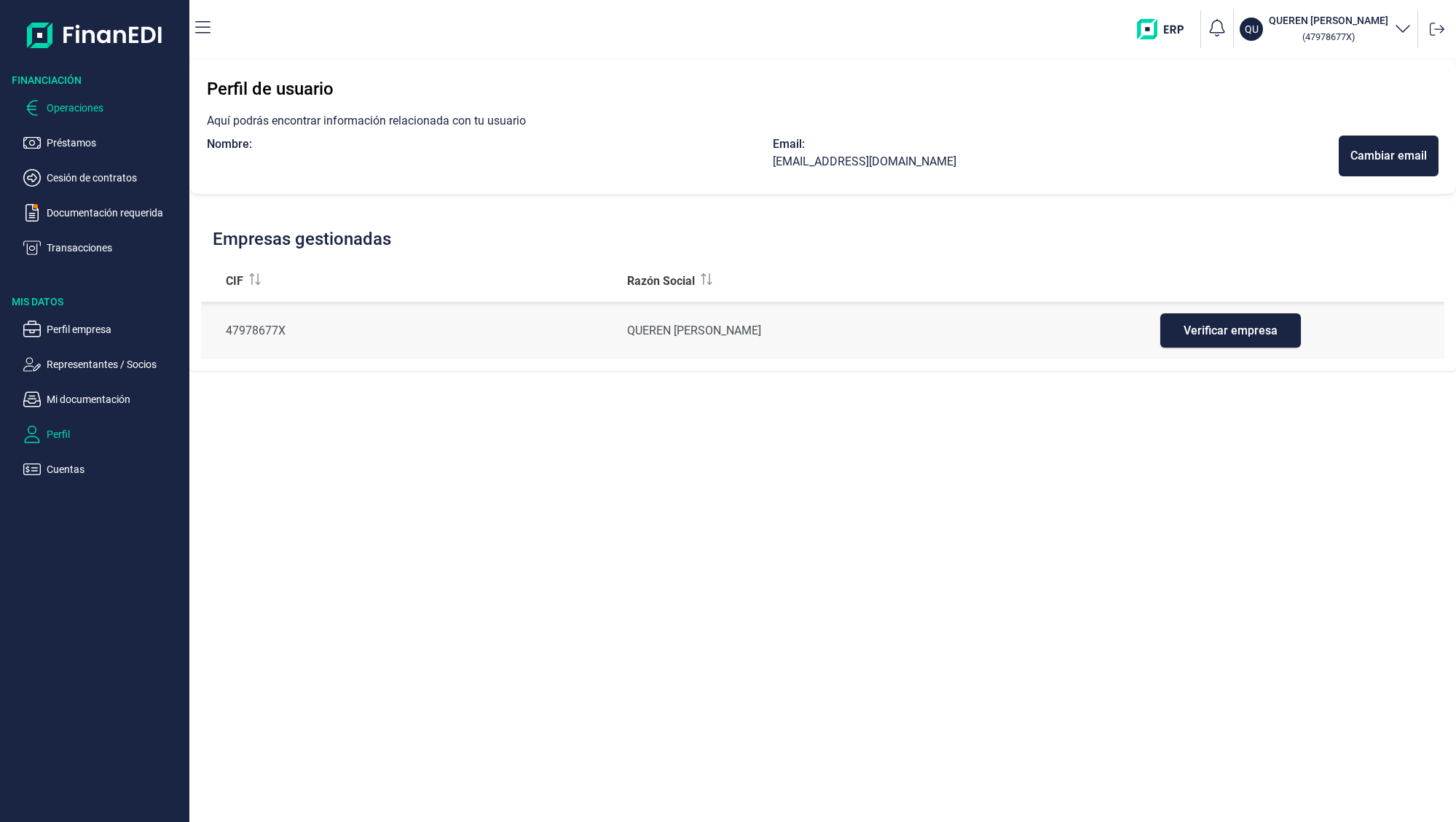
click at [110, 108] on p "Operaciones" at bounding box center [115, 108] width 137 height 17
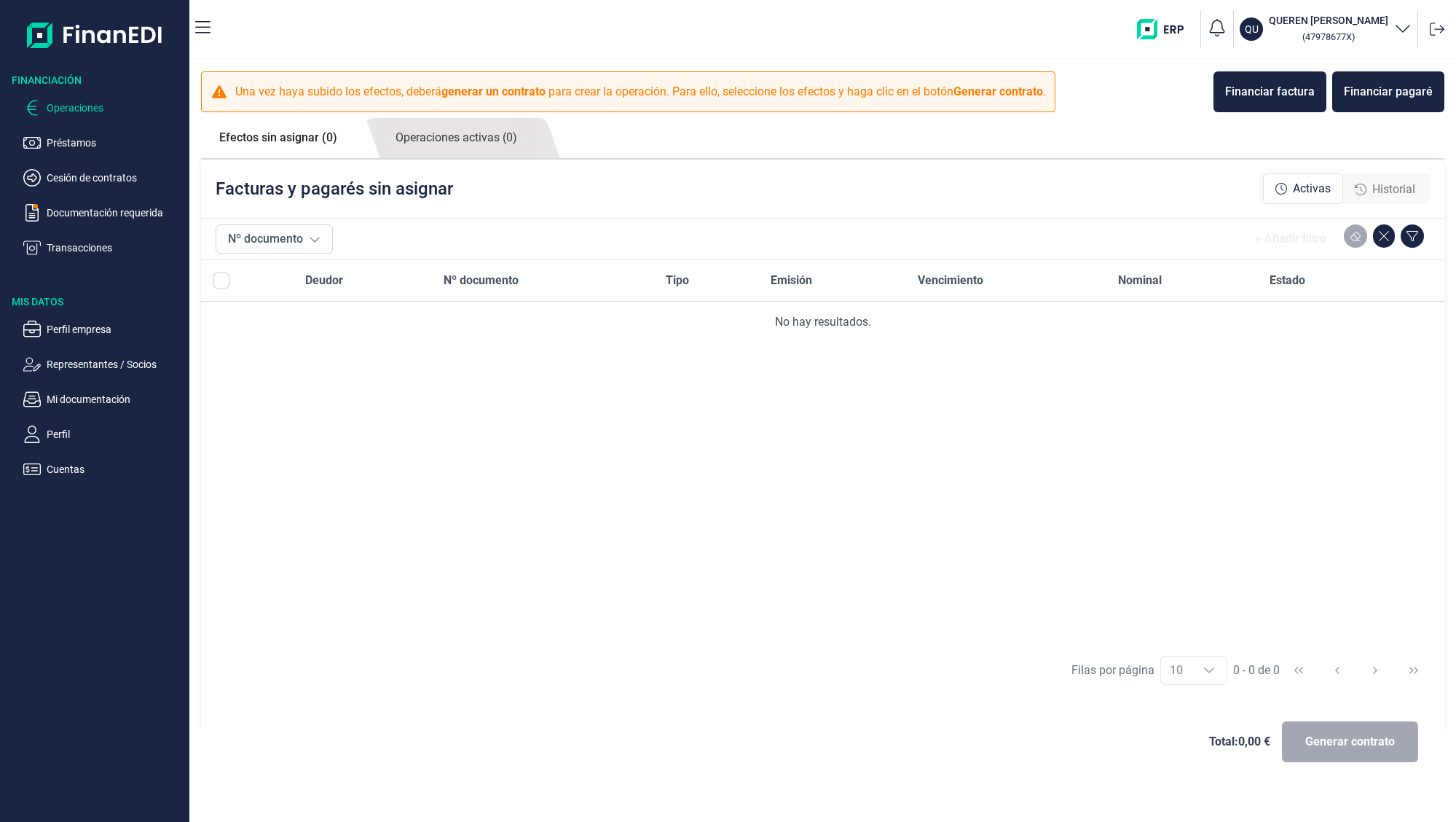
click at [87, 222] on ul "Operaciones Préstamos Cesión de contratos Documentación requerida Transacciones" at bounding box center [95, 171] width 189 height 169
click at [88, 244] on p "Transacciones" at bounding box center [115, 248] width 137 height 17
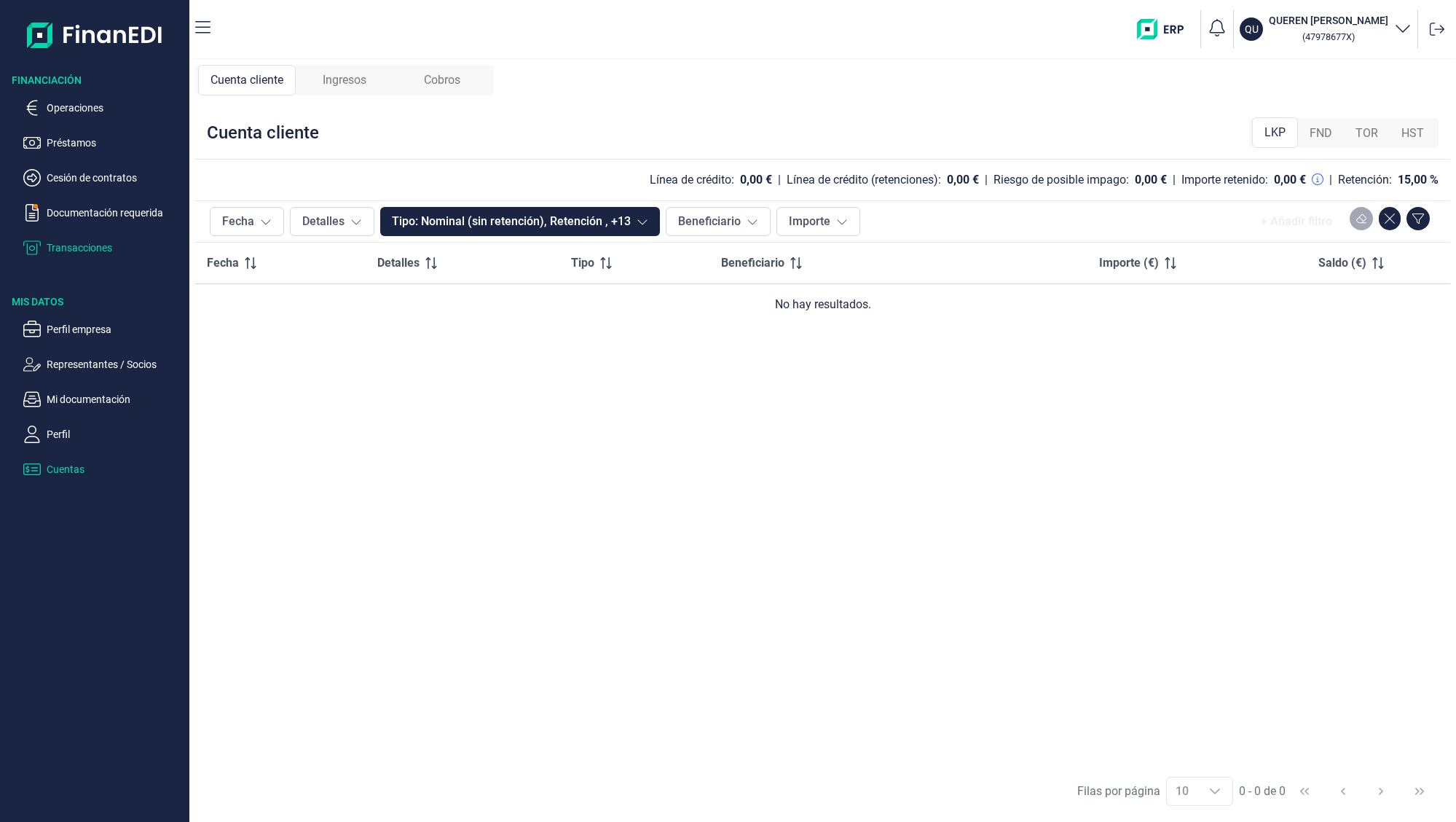
click at [83, 471] on p "Cuentas" at bounding box center [115, 469] width 137 height 17
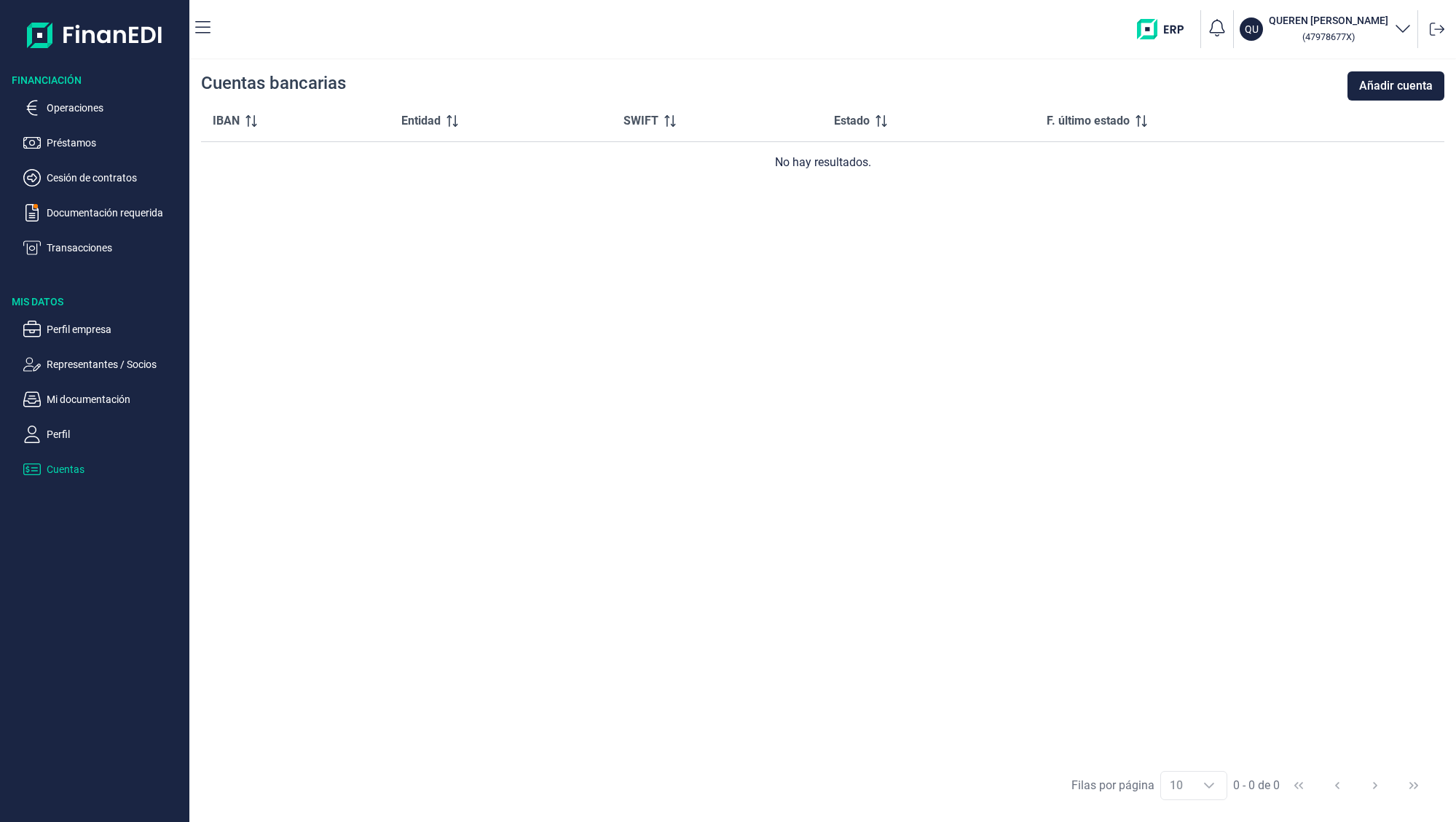
click at [1401, 29] on icon "button" at bounding box center [1403, 27] width 17 height 17
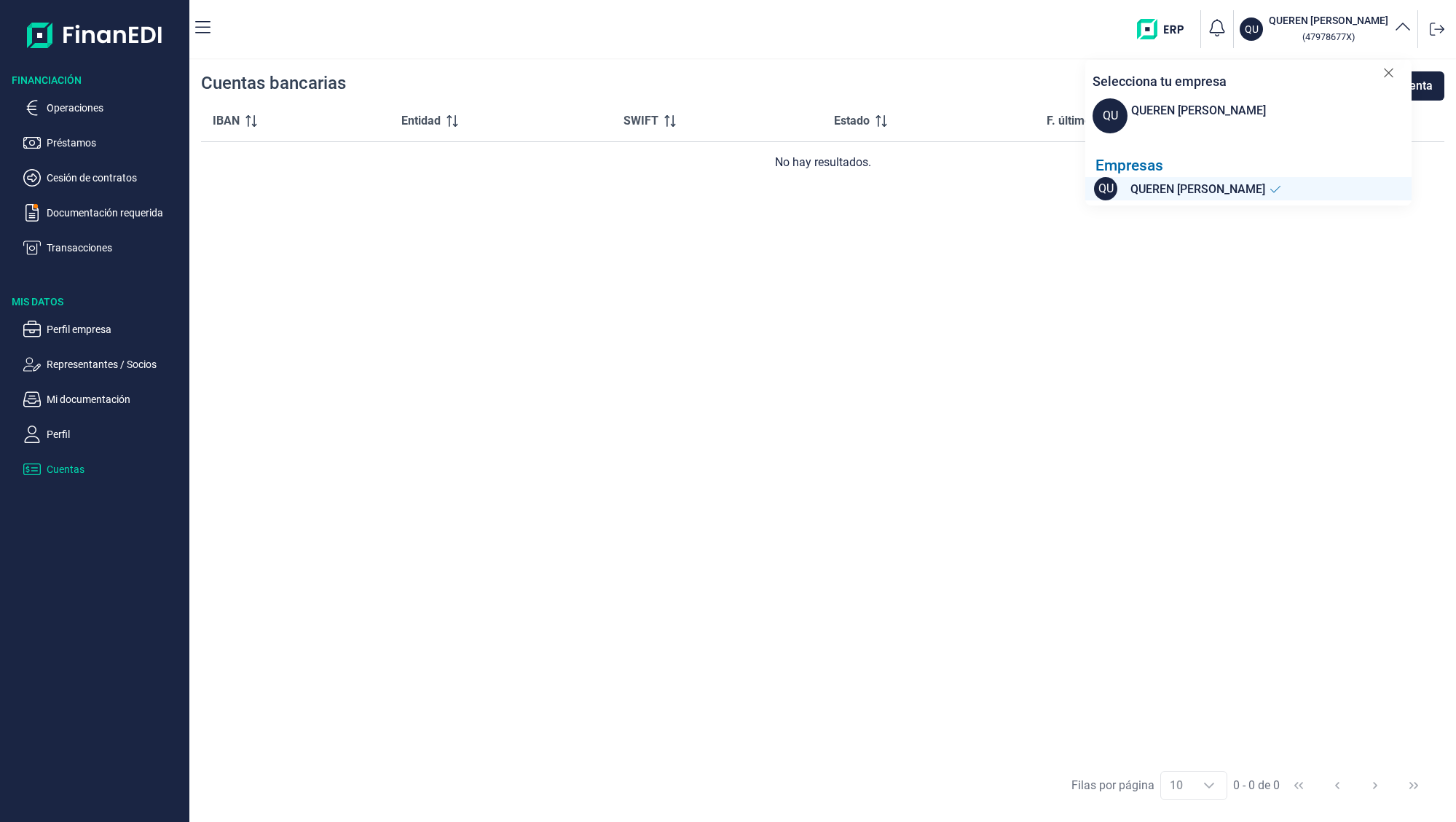
click at [1204, 197] on span "QUEREN [PERSON_NAME]" at bounding box center [1198, 190] width 135 height 18
click at [1109, 189] on span "QU" at bounding box center [1105, 189] width 23 height 23
click at [1117, 111] on span "QU" at bounding box center [1110, 116] width 35 height 35
click at [48, 439] on p "Perfil" at bounding box center [115, 434] width 137 height 17
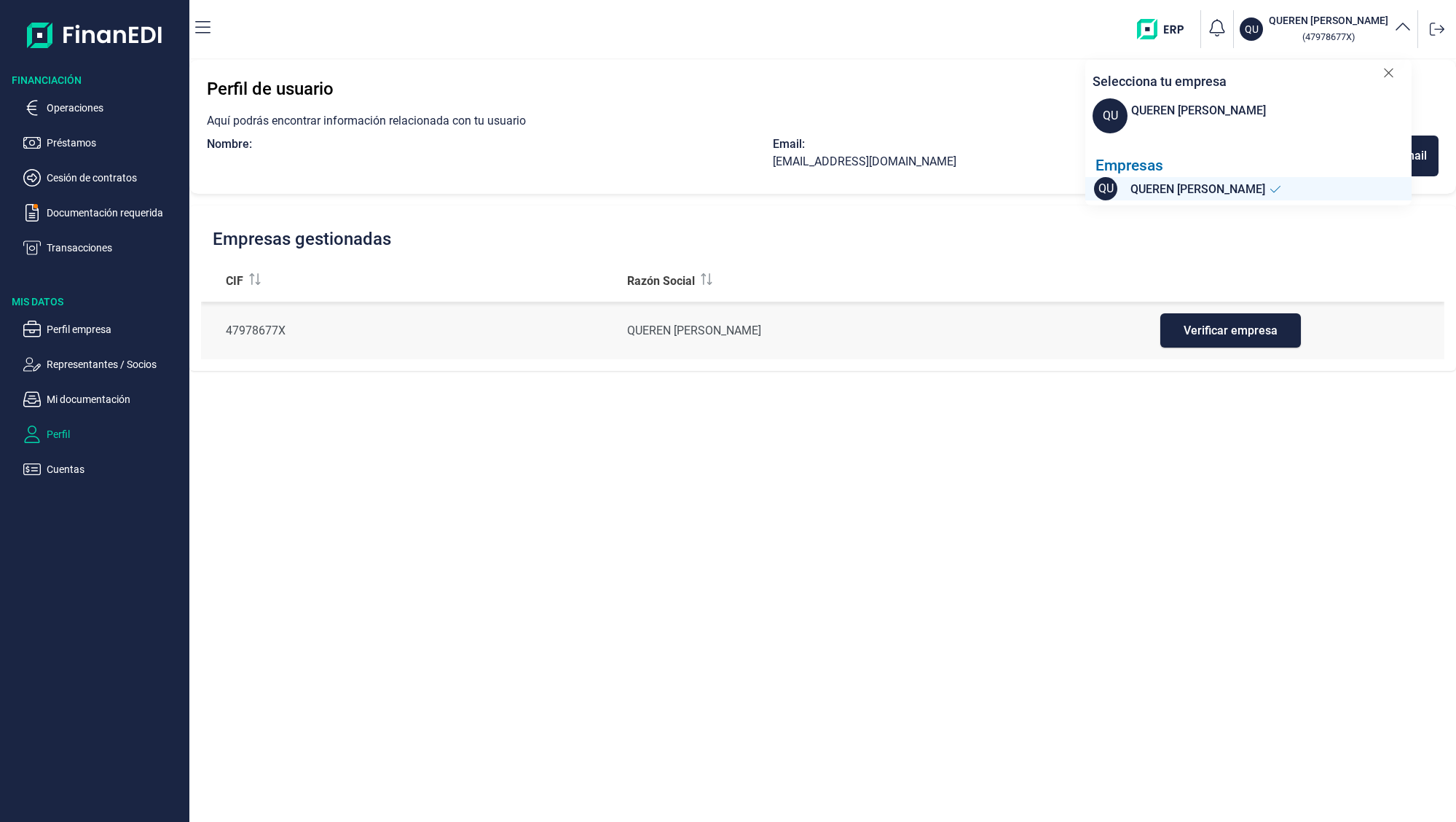
click at [890, 383] on div "Perfil de usuario Aquí podrás encontrar información relacionada con tu usuario …" at bounding box center [822, 441] width 1267 height 762
click at [1389, 72] on icon at bounding box center [1389, 73] width 11 height 14
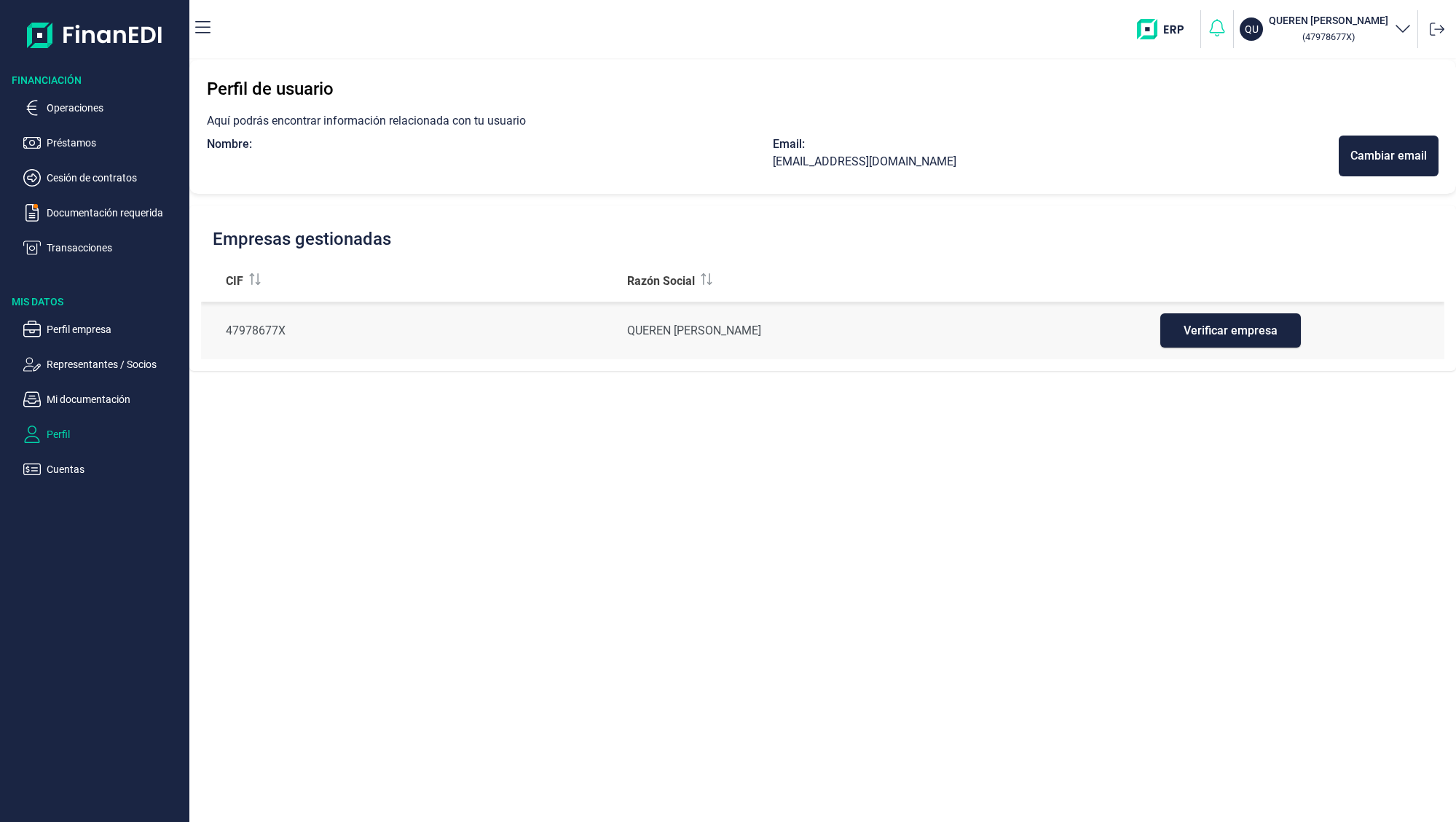
click at [1207, 30] on icon "button" at bounding box center [1217, 27] width 20 height 20
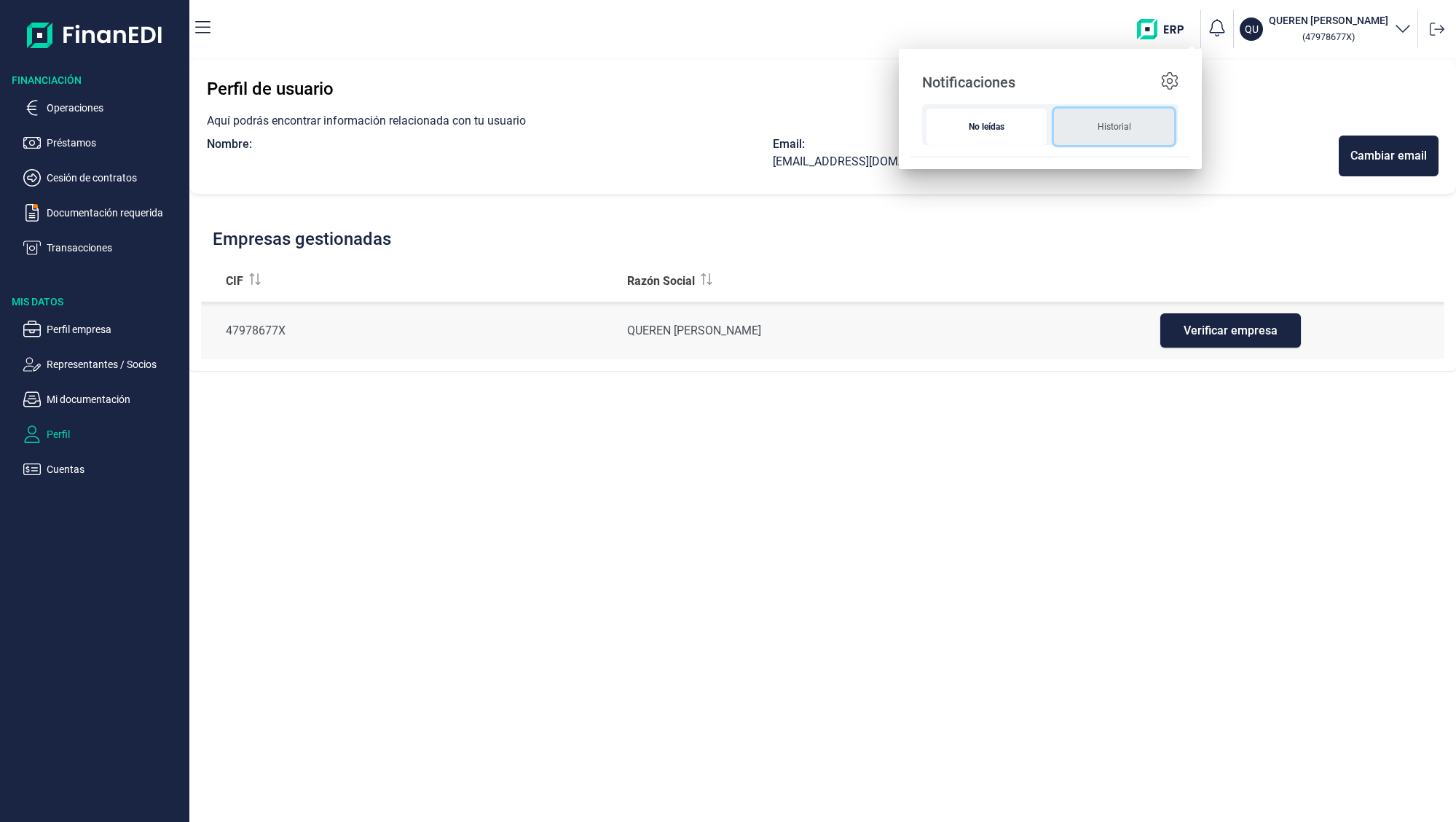
click at [1111, 133] on div "Historial" at bounding box center [1114, 127] width 120 height 36
click at [1173, 77] on icon at bounding box center [1170, 80] width 17 height 17
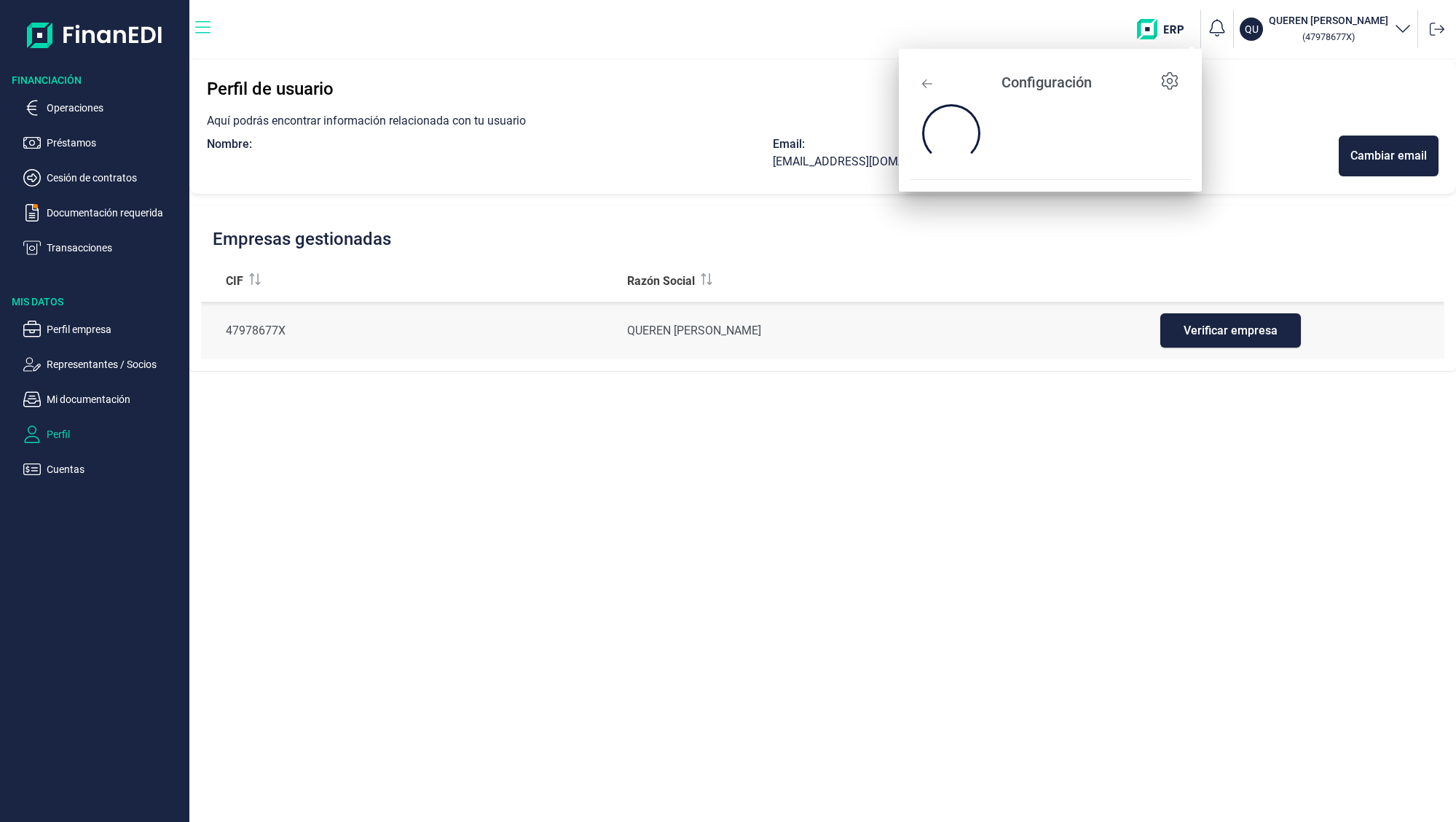
click at [202, 30] on icon "button" at bounding box center [203, 27] width 15 height 17
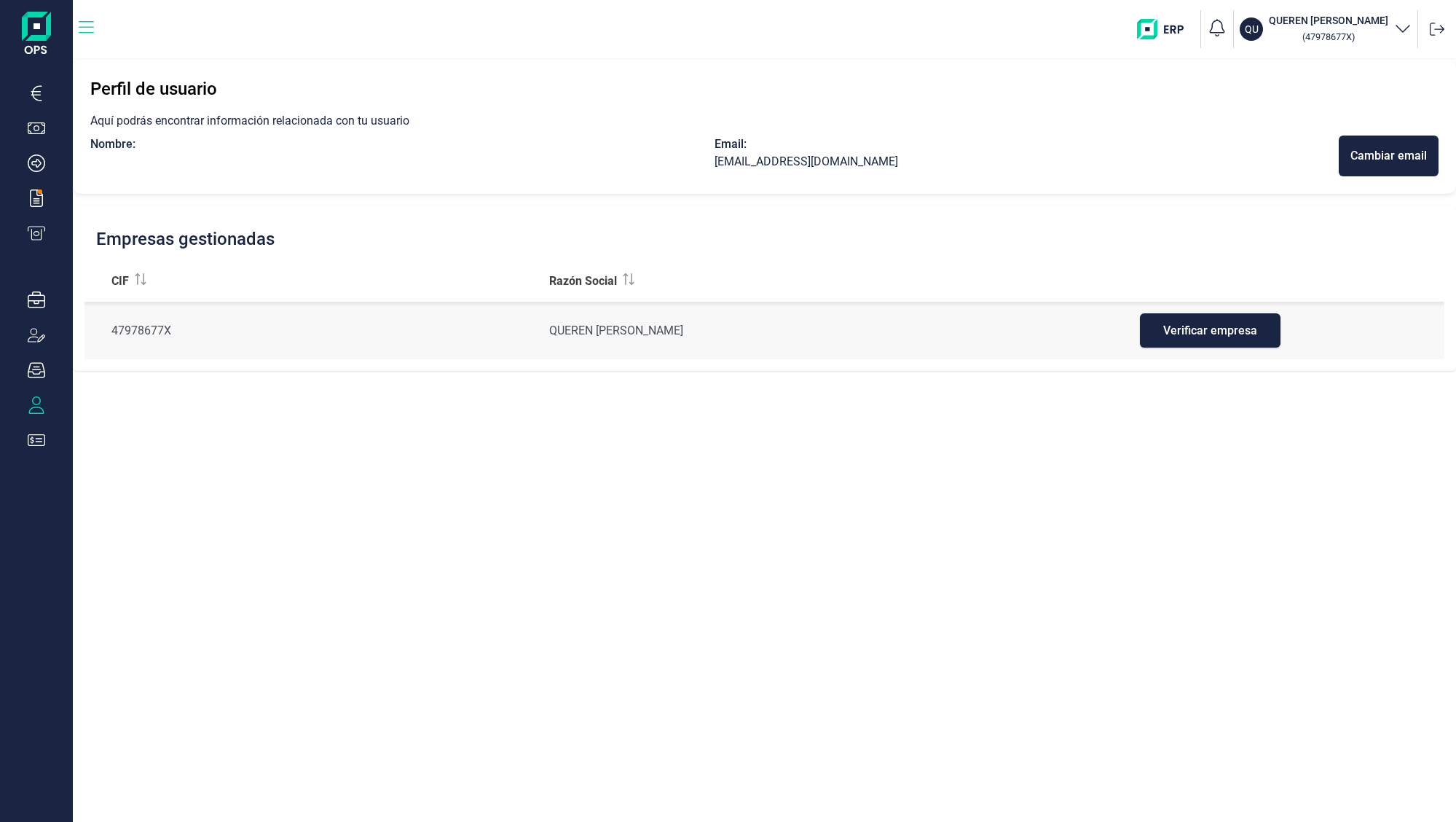
click at [91, 27] on icon "button" at bounding box center [86, 27] width 15 height 12
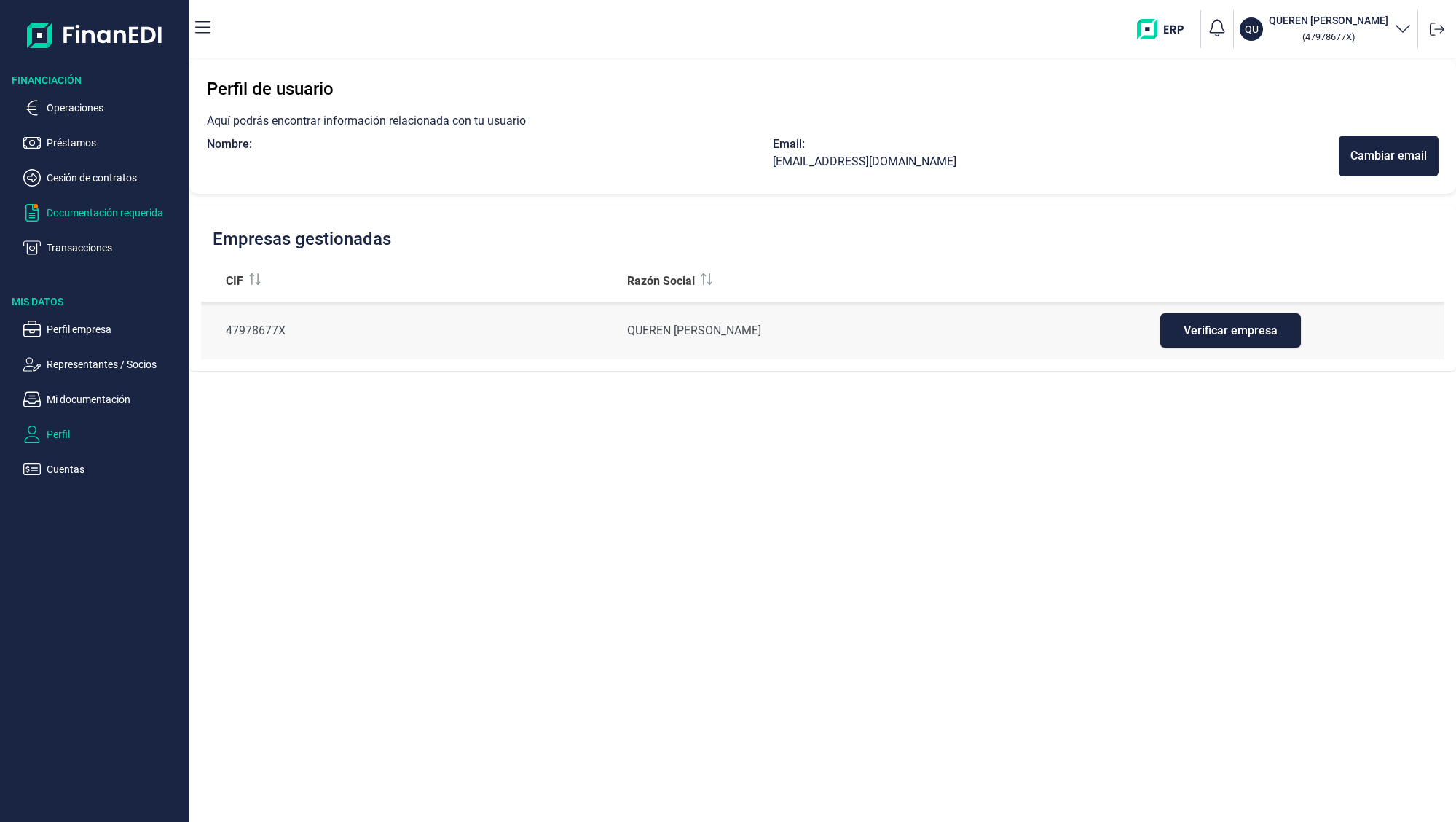
click at [92, 220] on p "Documentación requerida" at bounding box center [115, 212] width 137 height 17
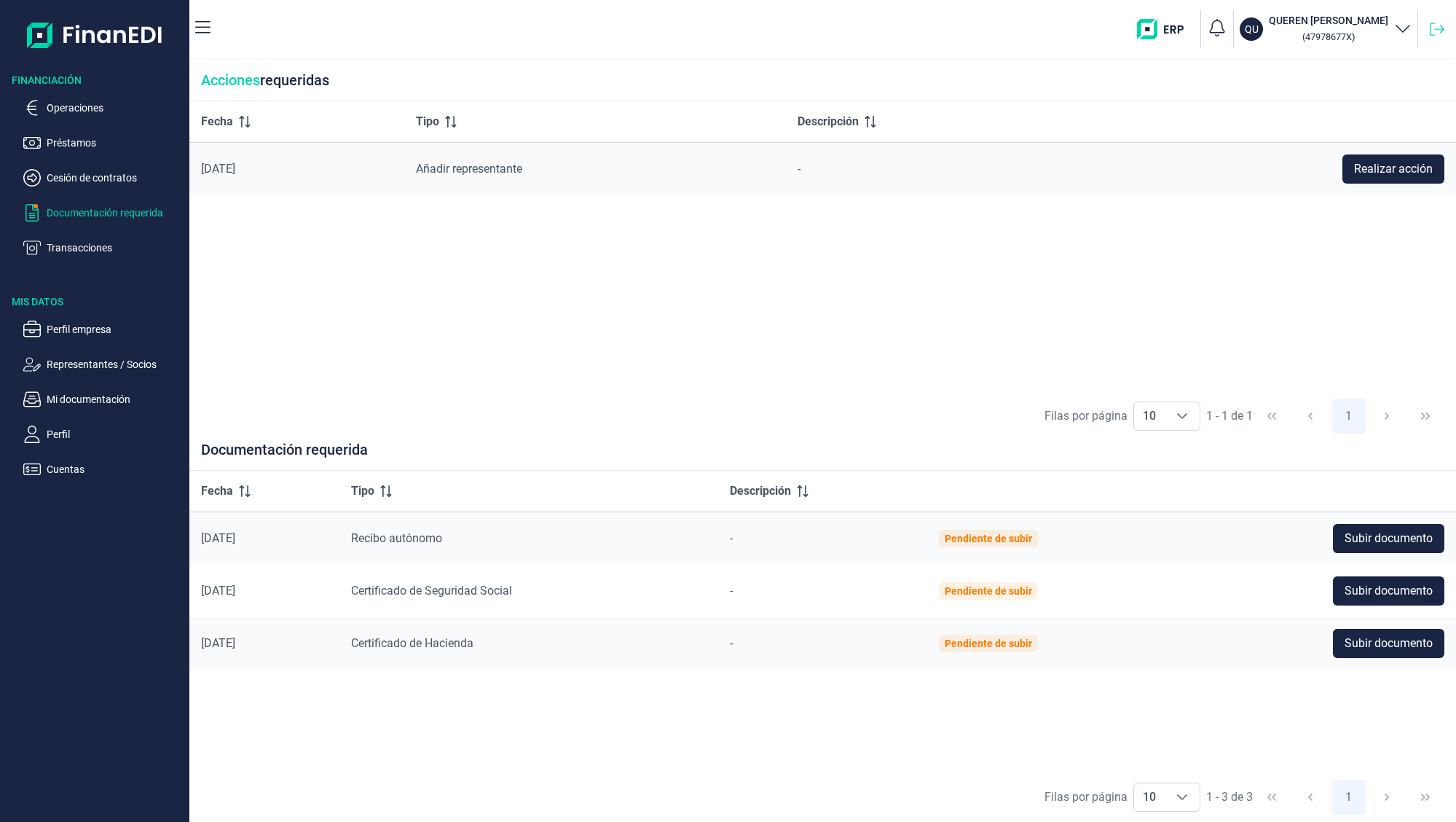
click at [1430, 35] on icon at bounding box center [1437, 29] width 14 height 14
